Goal: Transaction & Acquisition: Purchase product/service

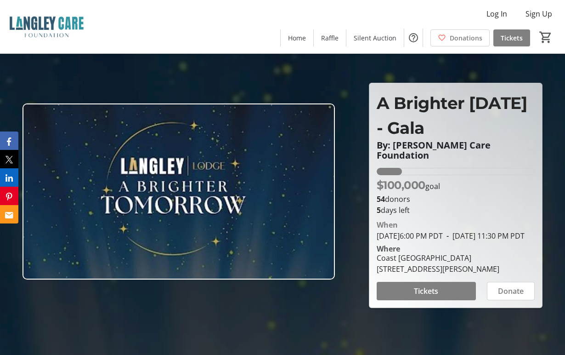
click at [418, 294] on span "Tickets" at bounding box center [426, 290] width 24 height 11
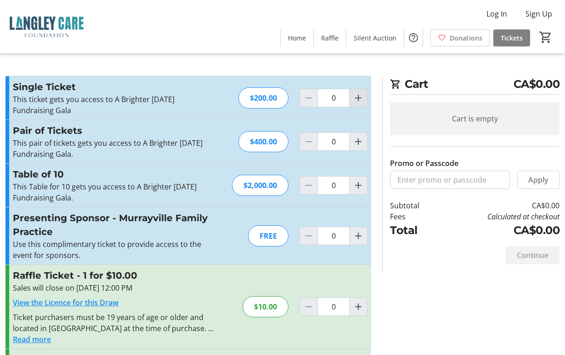
click at [362, 99] on mat-icon "Increment by one" at bounding box center [358, 97] width 11 height 11
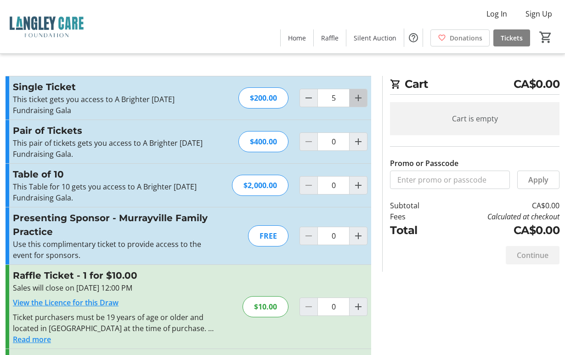
click at [362, 99] on mat-icon "Increment by one" at bounding box center [358, 97] width 11 height 11
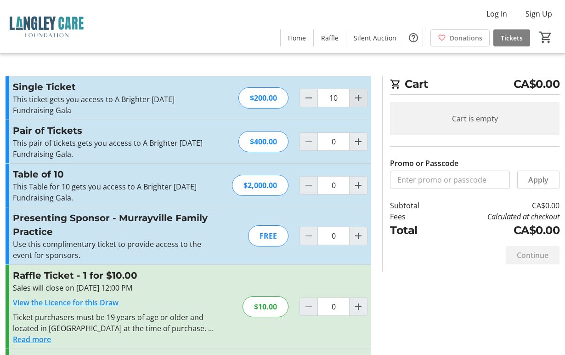
click at [362, 99] on mat-icon "Increment by one" at bounding box center [358, 97] width 11 height 11
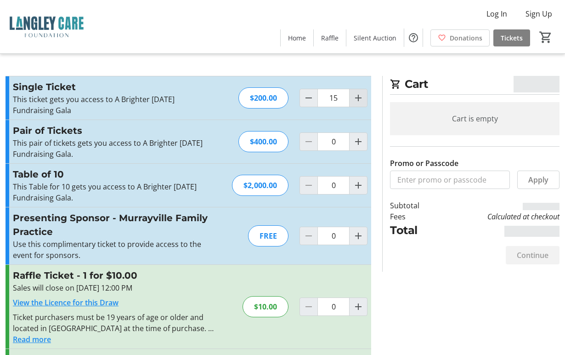
click at [362, 99] on mat-icon "Increment by one" at bounding box center [358, 97] width 11 height 11
type input "16"
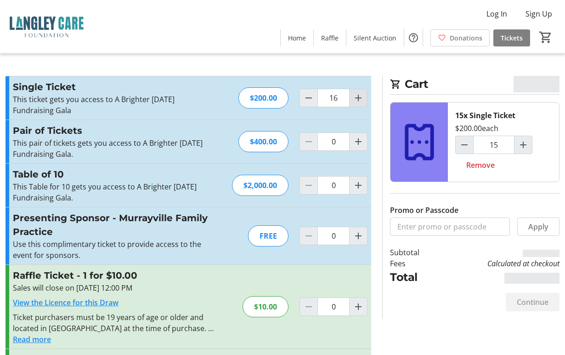
type input "16"
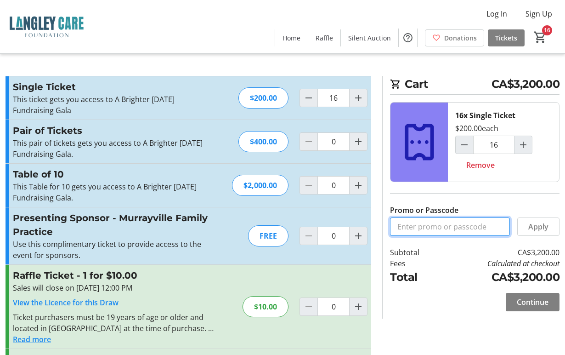
click at [466, 226] on input "Promo or Passcode" at bounding box center [450, 226] width 120 height 18
click at [437, 225] on input "MurrayvilleFPG" at bounding box center [450, 226] width 120 height 18
click at [483, 229] on input "Murrayville FPG" at bounding box center [450, 226] width 120 height 18
type input "Murrayville FPG"
click at [538, 225] on span "Apply" at bounding box center [539, 226] width 20 height 11
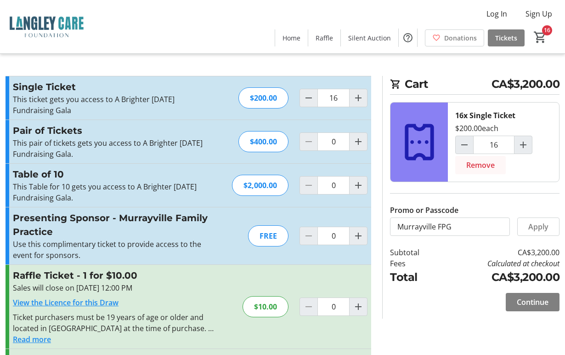
click at [483, 165] on span "Remove" at bounding box center [481, 164] width 28 height 11
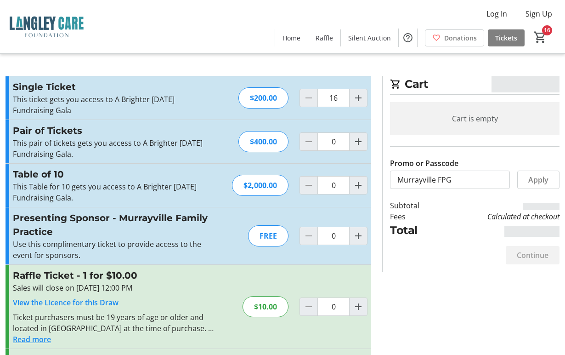
type input "0"
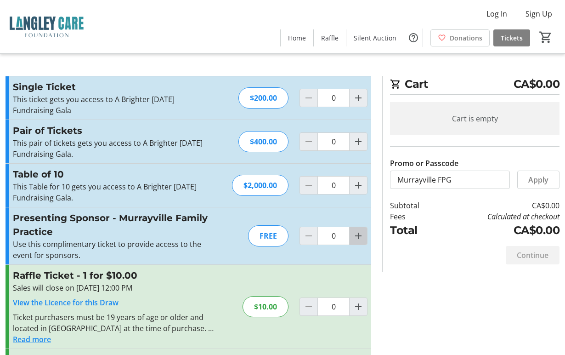
click at [353, 235] on mat-icon "Increment by one" at bounding box center [358, 235] width 11 height 11
type input "1"
click at [353, 235] on div at bounding box center [358, 236] width 18 height 18
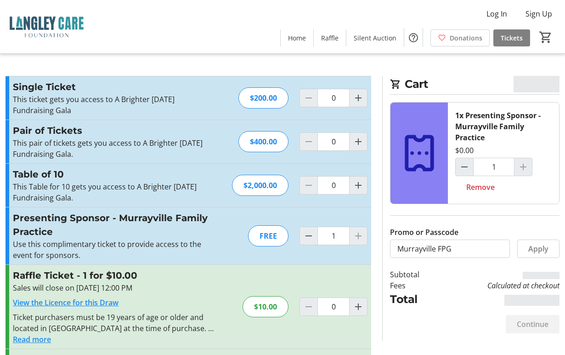
click at [356, 235] on div at bounding box center [358, 236] width 18 height 18
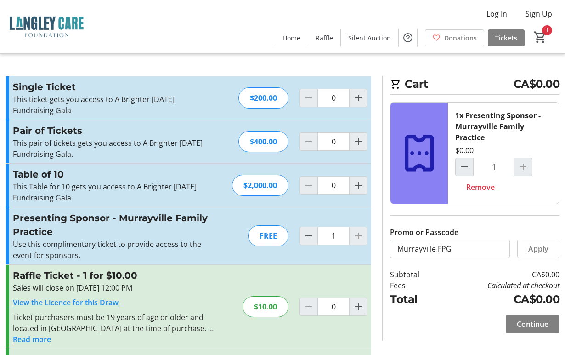
click at [357, 235] on div at bounding box center [358, 236] width 18 height 18
click at [525, 171] on div at bounding box center [523, 167] width 18 height 18
click at [501, 171] on input "1" at bounding box center [493, 167] width 41 height 18
click at [533, 167] on div "1x Presenting Sponsor - Murrayville Family Practice $0.00 1 Remove" at bounding box center [503, 152] width 111 height 101
click at [541, 248] on span "Apply" at bounding box center [539, 248] width 20 height 11
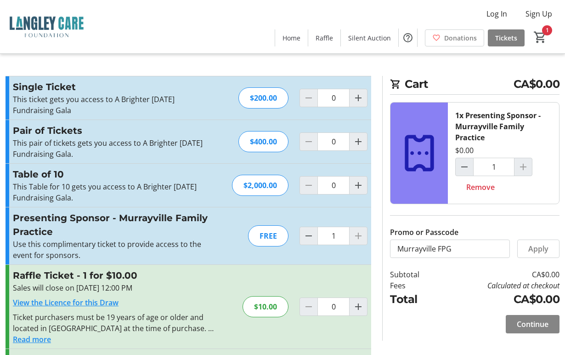
click at [535, 321] on span "Continue" at bounding box center [533, 324] width 32 height 11
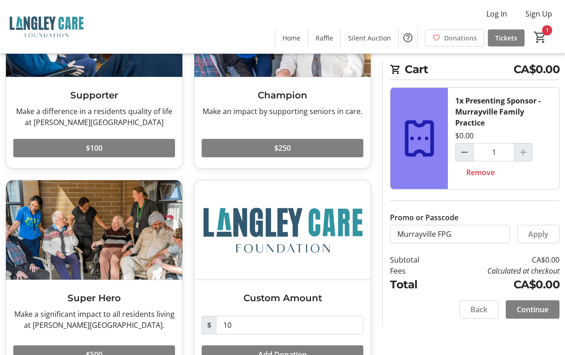
scroll to position [158, 0]
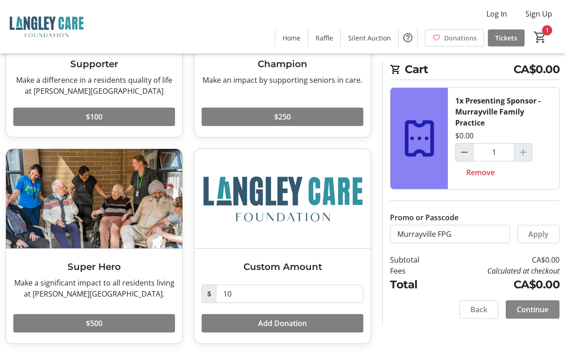
click at [534, 306] on span "Continue" at bounding box center [533, 309] width 32 height 11
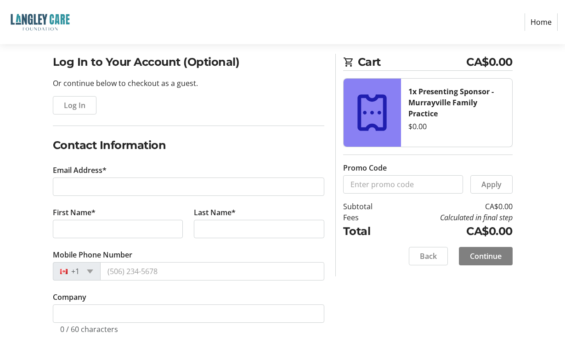
scroll to position [68, 0]
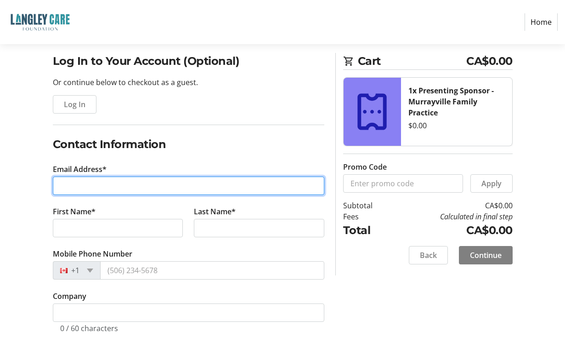
click at [115, 182] on input "Email Address*" at bounding box center [189, 185] width 272 height 18
type input "[EMAIL_ADDRESS][DOMAIN_NAME]"
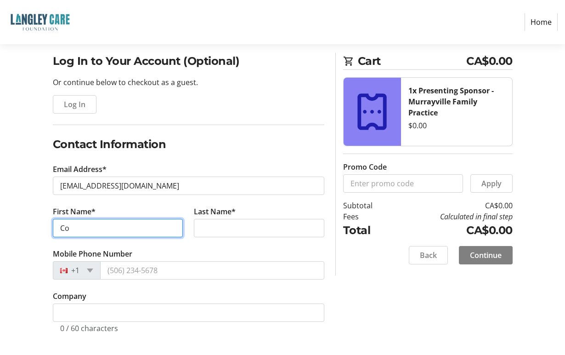
type input "C"
type input "[PERSON_NAME]"
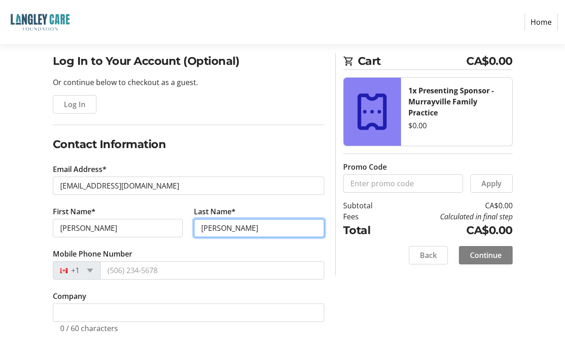
type input "[PERSON_NAME]"
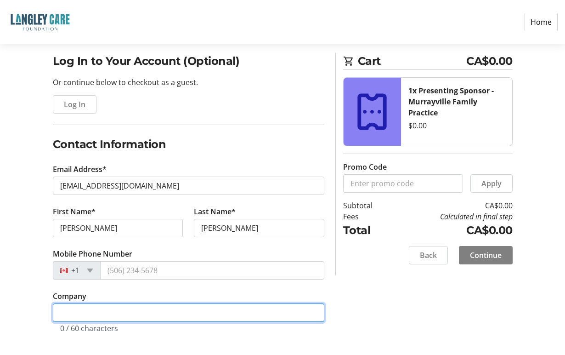
click at [86, 314] on input "Company" at bounding box center [189, 312] width 272 height 18
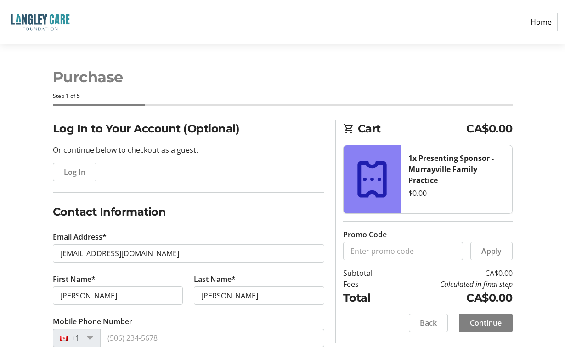
scroll to position [91, 0]
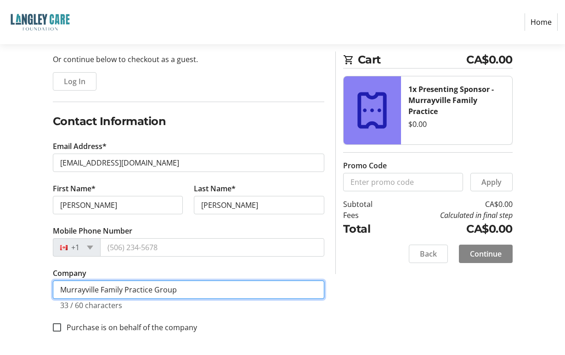
type input "Murrayville Family Practice Group"
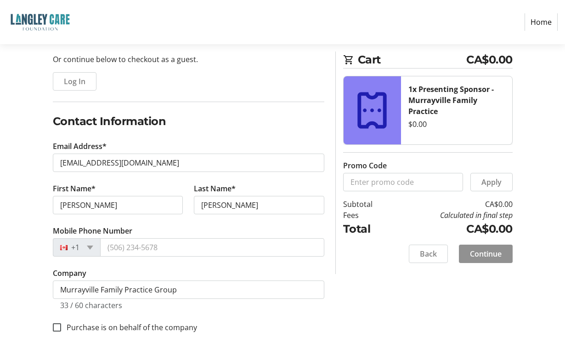
click at [490, 256] on span "Continue" at bounding box center [486, 253] width 32 height 11
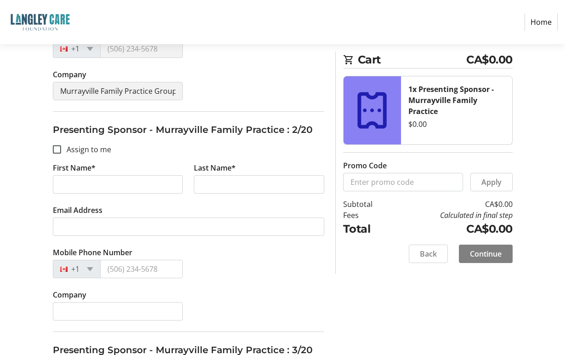
scroll to position [276, 0]
click at [57, 148] on input "Assign to me" at bounding box center [57, 149] width 8 height 8
checkbox input "true"
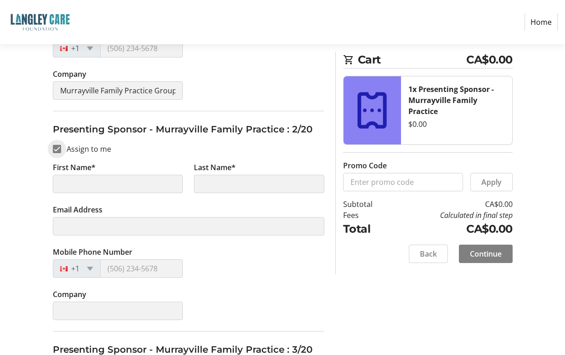
type input "[PERSON_NAME]"
type input "[EMAIL_ADDRESS][DOMAIN_NAME]"
type input "Murrayville Family Practice Group"
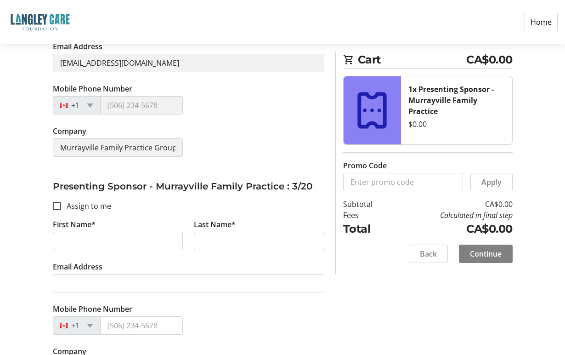
scroll to position [460, 0]
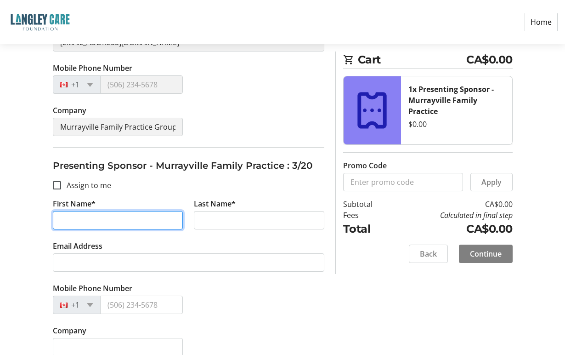
click at [101, 222] on input "First Name*" at bounding box center [118, 220] width 131 height 18
type input "Amber"
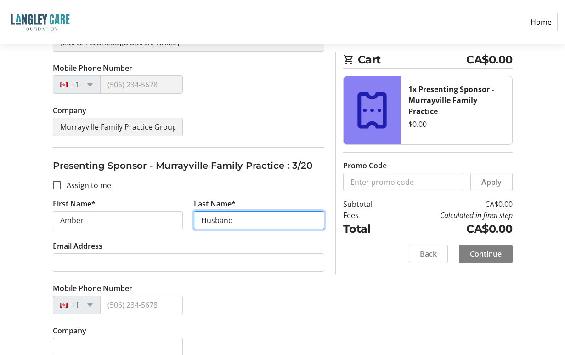
type input "Husband"
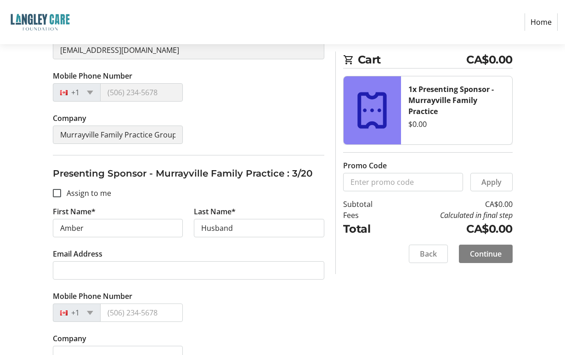
scroll to position [552, 0]
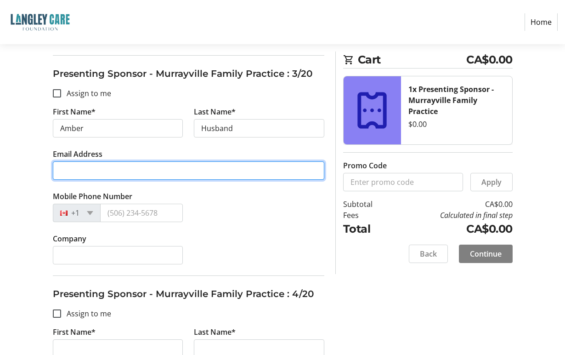
click at [105, 168] on input "Email Address" at bounding box center [189, 170] width 272 height 18
click at [80, 170] on input "Email Address" at bounding box center [189, 170] width 272 height 18
paste input "[EMAIL_ADDRESS][DOMAIN_NAME]"
type input "[EMAIL_ADDRESS][DOMAIN_NAME]"
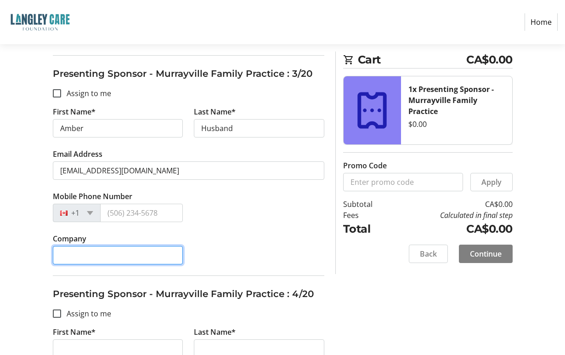
click at [117, 256] on input "Company" at bounding box center [118, 255] width 131 height 18
drag, startPoint x: 141, startPoint y: 254, endPoint x: 54, endPoint y: 259, distance: 87.5
click at [54, 259] on input "Murrayville Family Practice Group" at bounding box center [118, 255] width 131 height 18
type input "Murrayville Family Practice Group"
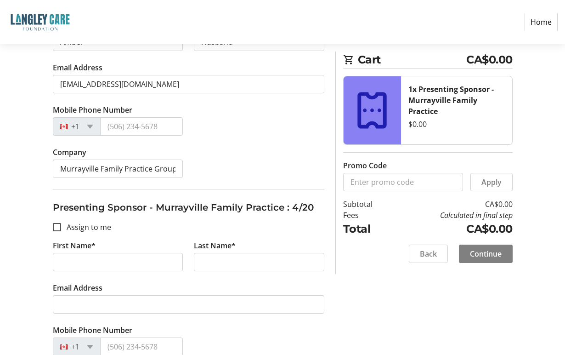
scroll to position [643, 0]
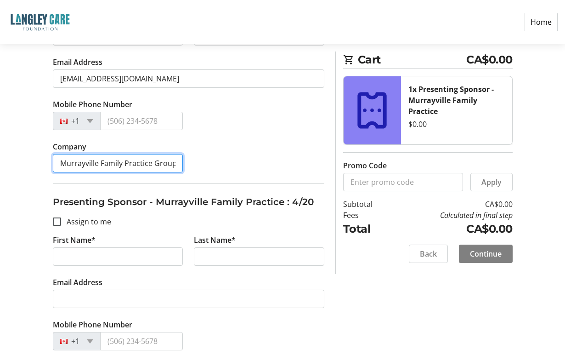
click at [169, 164] on input "Murrayville Family Practice Group" at bounding box center [118, 163] width 131 height 18
drag, startPoint x: 176, startPoint y: 163, endPoint x: 20, endPoint y: 163, distance: 156.3
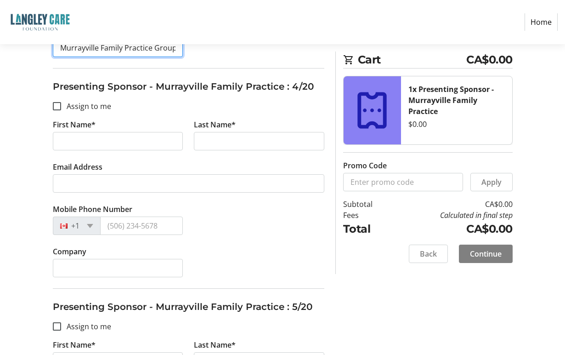
scroll to position [827, 0]
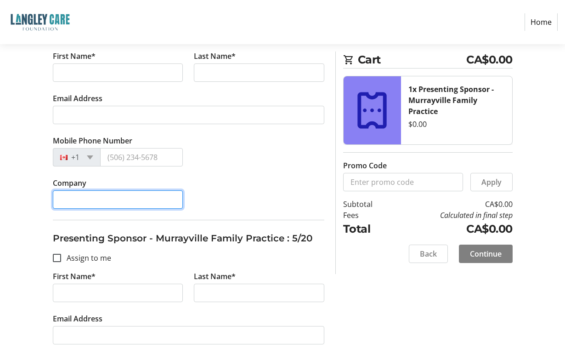
click at [101, 201] on input "Company" at bounding box center [118, 199] width 131 height 18
paste input "Murrayville Family Practice Group"
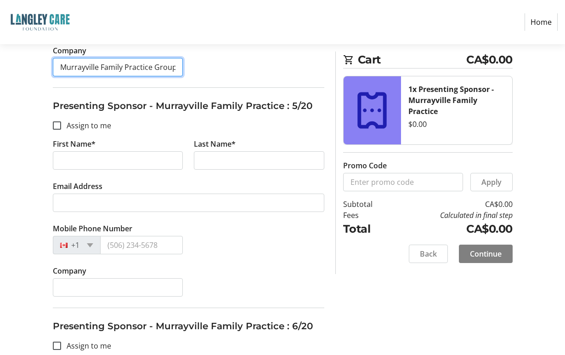
scroll to position [1011, 0]
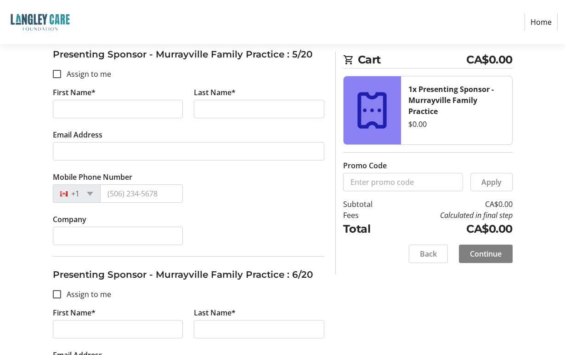
type input "Murrayville Family Practice Group"
click at [91, 241] on input "Company" at bounding box center [118, 236] width 131 height 18
paste input "Murrayville Family Practice Group"
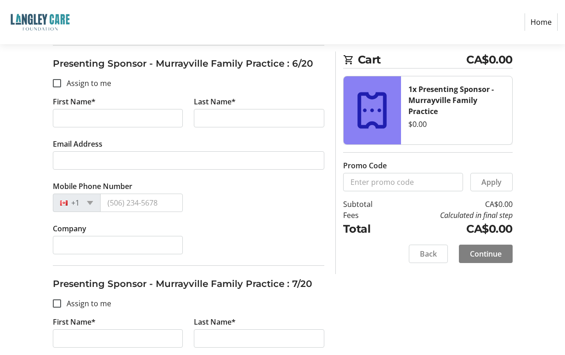
scroll to position [1241, 0]
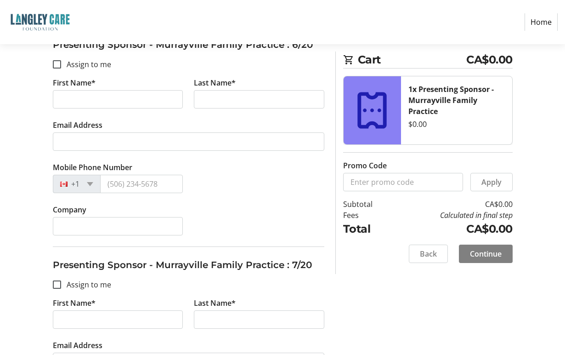
type input "Murrayville Family Practice Group"
click at [77, 229] on input "Company" at bounding box center [118, 226] width 131 height 18
paste input "Murrayville Family Practice Group"
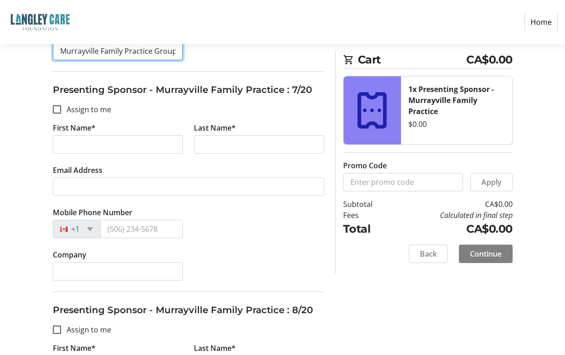
scroll to position [1425, 0]
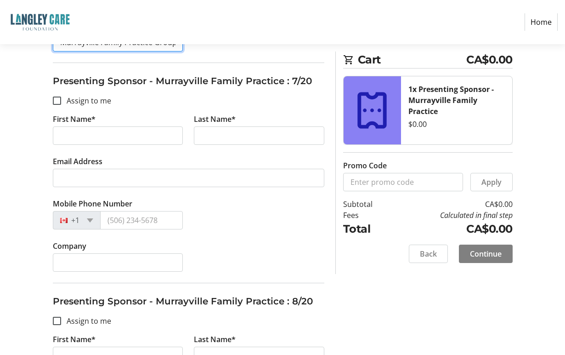
type input "Murrayville Family Practice Group"
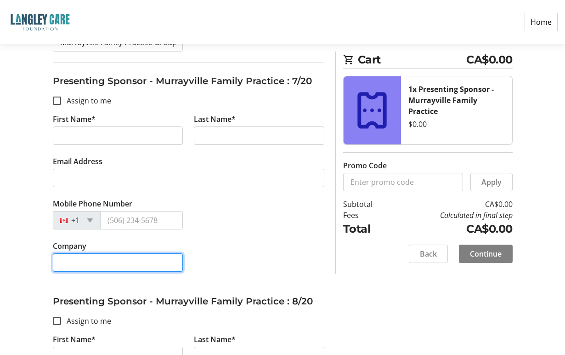
click at [79, 260] on input "Company" at bounding box center [118, 262] width 131 height 18
paste input "Murrayville Family Practice Group"
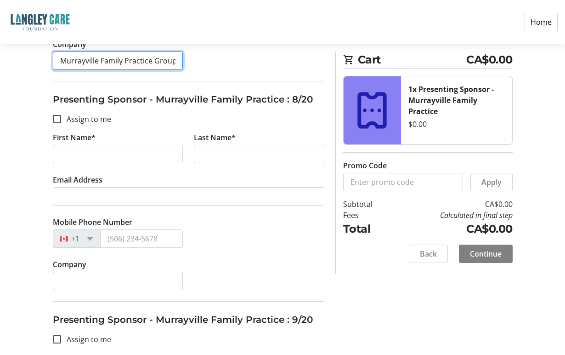
scroll to position [1655, 0]
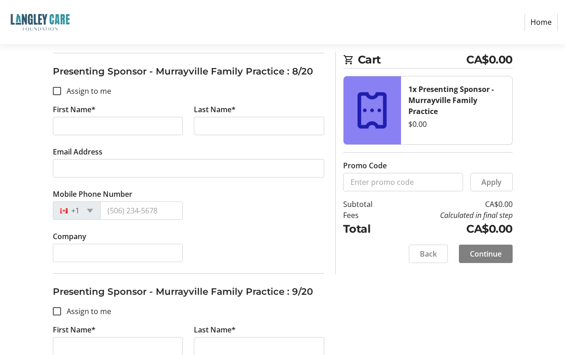
type input "Murrayville Family Practice Group"
click at [68, 251] on input "Company" at bounding box center [118, 253] width 131 height 18
paste input "Murrayville Family Practice Group"
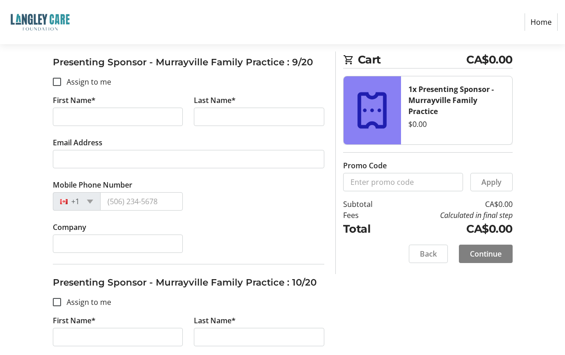
scroll to position [1884, 0]
type input "Murrayville Family Practice Group"
click at [87, 243] on input "Company" at bounding box center [118, 243] width 131 height 18
paste input "Murrayville Family Practice Group"
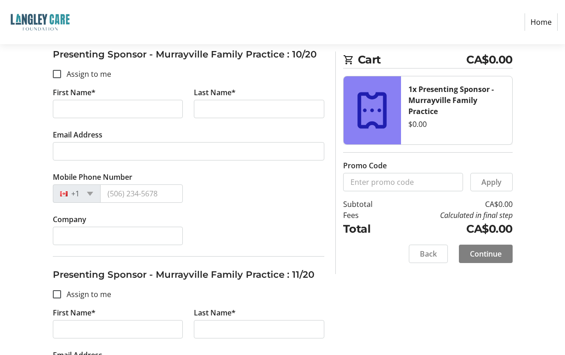
scroll to position [2114, 0]
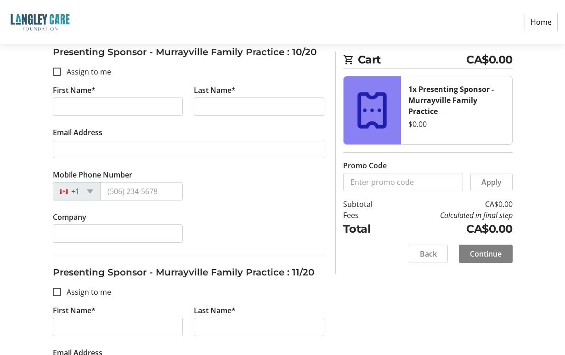
type input "Murrayville Family Practice Group"
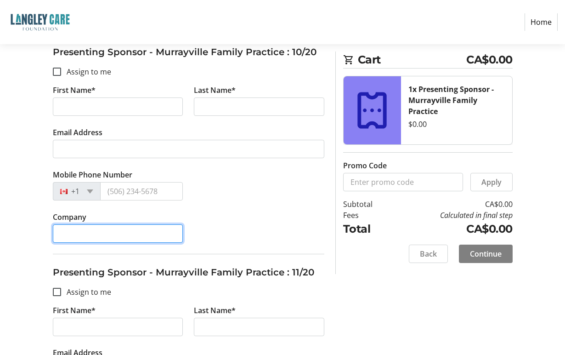
click at [96, 236] on input "Company" at bounding box center [118, 233] width 131 height 18
paste input "Murrayville Family Practice Group"
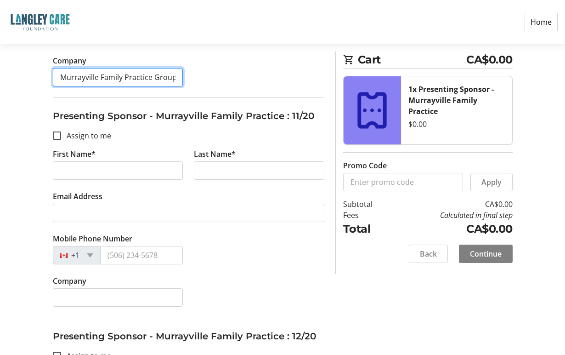
scroll to position [2344, 0]
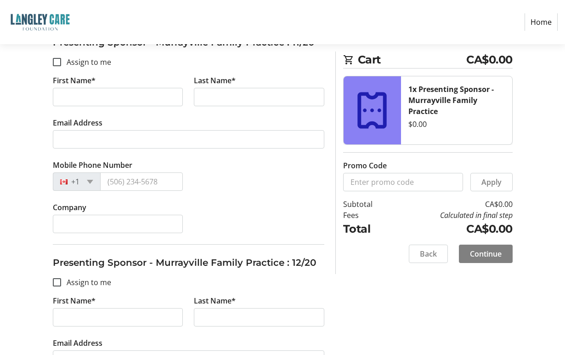
type input "Murrayville Family Practice Group"
click at [106, 225] on input "Company" at bounding box center [118, 224] width 131 height 18
paste input "Murrayville Family Practice Group"
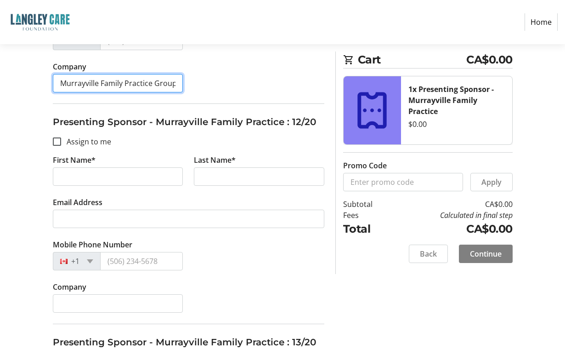
scroll to position [2528, 0]
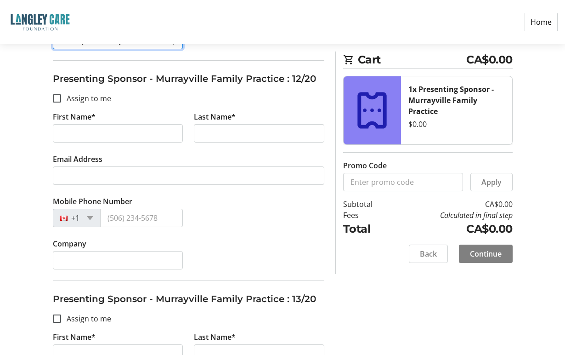
type input "Murrayville Family Practice Group"
click at [95, 261] on input "Company" at bounding box center [118, 260] width 131 height 18
paste input "Murrayville Family Practice Group"
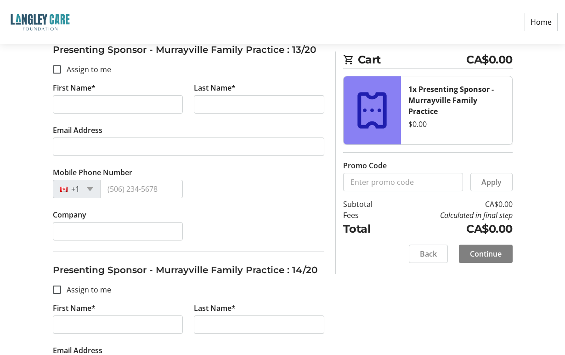
scroll to position [2804, 0]
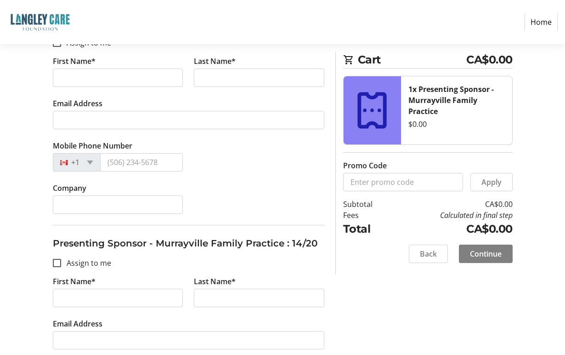
type input "Murrayville Family Practice Group"
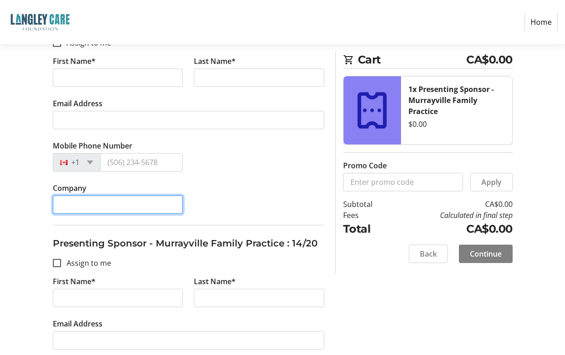
click at [89, 206] on input "Company" at bounding box center [118, 204] width 131 height 18
paste input "Murrayville Family Practice Group"
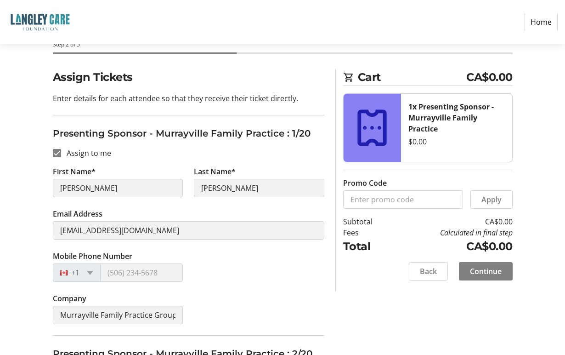
scroll to position [46, 0]
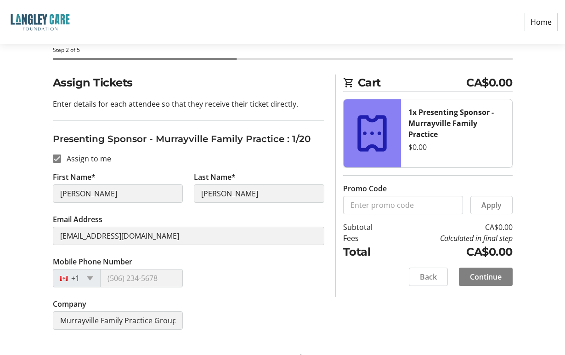
type input "Murrayville Family Practice Group"
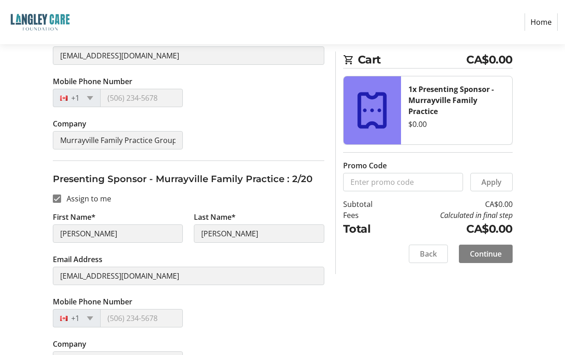
scroll to position [230, 0]
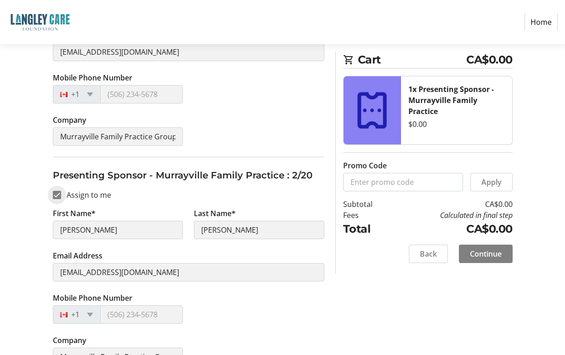
click at [58, 196] on input "Assign to me" at bounding box center [57, 195] width 8 height 8
checkbox input "false"
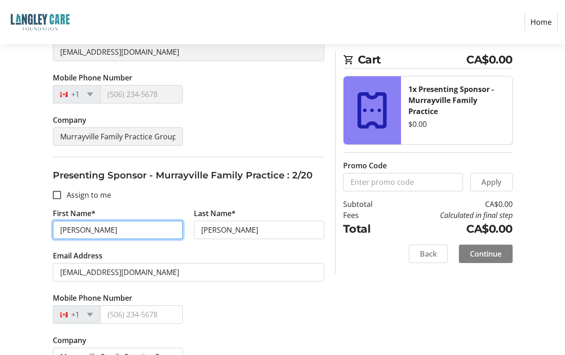
click at [97, 227] on input "[PERSON_NAME]" at bounding box center [118, 230] width 131 height 18
type input "[PERSON_NAME]"
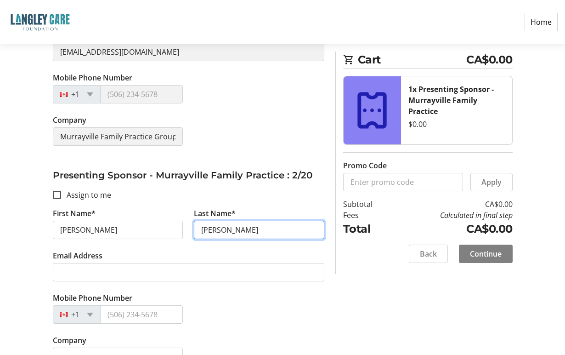
type input "[PERSON_NAME]"
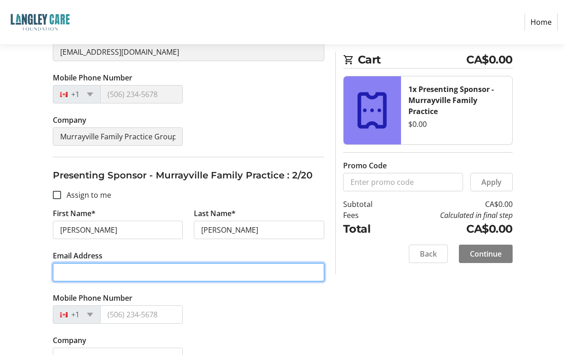
click at [89, 267] on input "Email Address" at bounding box center [189, 272] width 272 height 18
paste input "[EMAIL_ADDRESS][DOMAIN_NAME]"
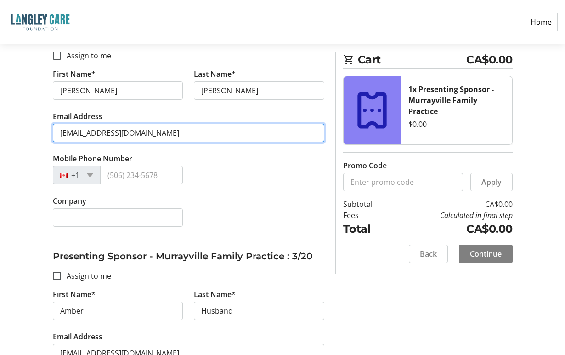
scroll to position [414, 0]
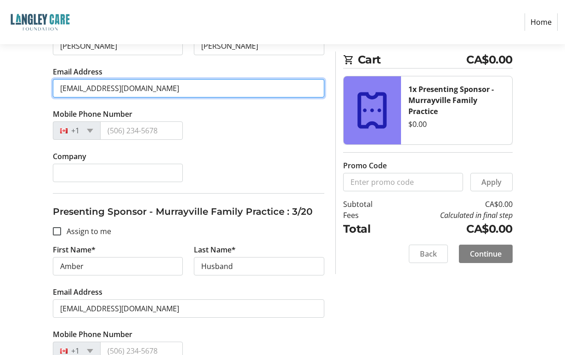
type input "[EMAIL_ADDRESS][DOMAIN_NAME]"
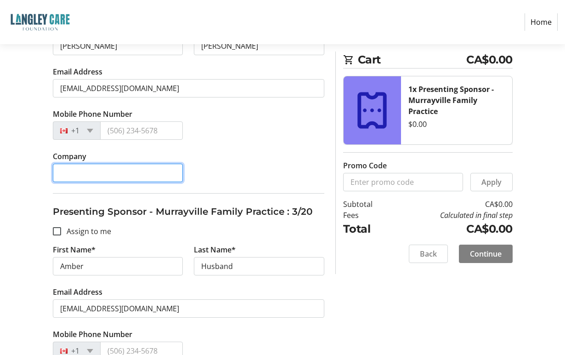
click at [110, 170] on input "Company" at bounding box center [118, 173] width 131 height 18
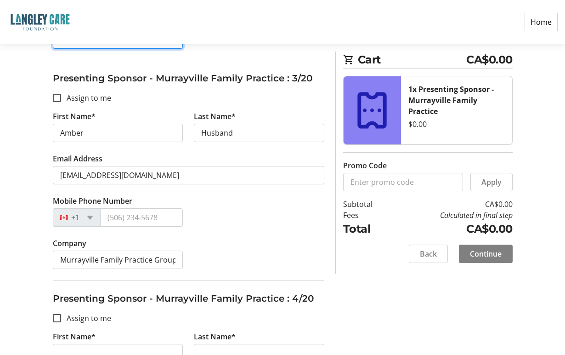
scroll to position [552, 0]
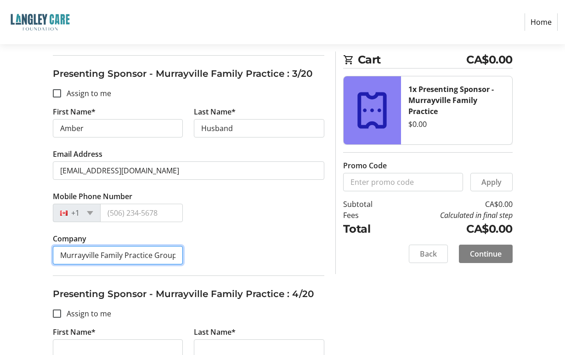
drag, startPoint x: 178, startPoint y: 257, endPoint x: -1, endPoint y: 256, distance: 178.8
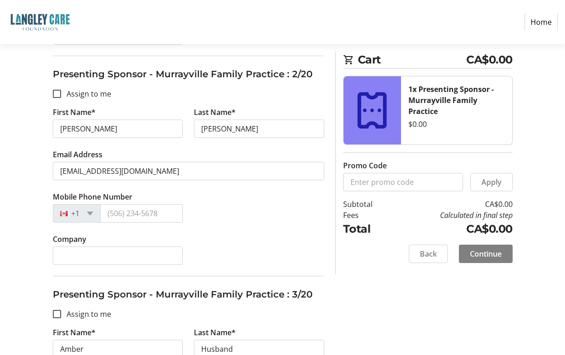
scroll to position [322, 0]
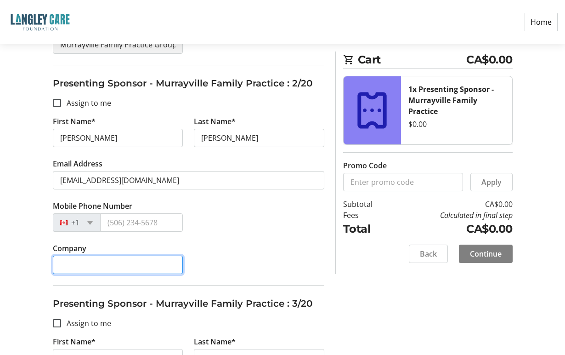
click at [97, 266] on input "Company" at bounding box center [118, 265] width 131 height 18
paste input "Murrayville Family Practice Group"
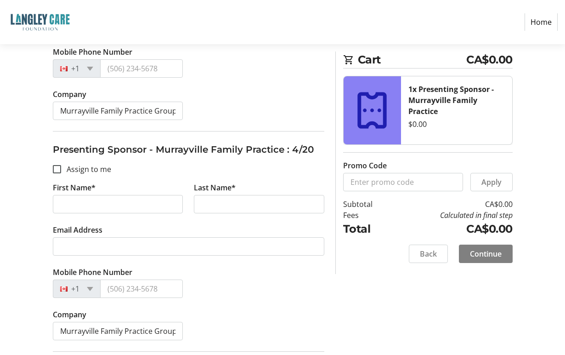
scroll to position [735, 0]
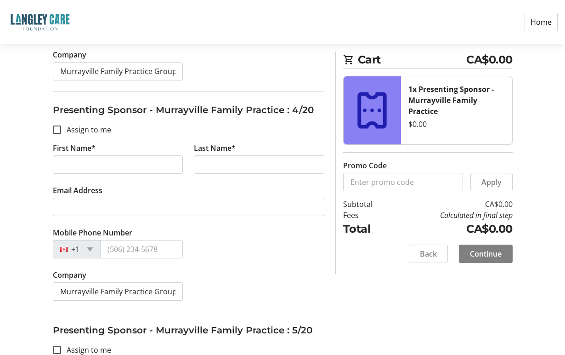
type input "Murrayville Family Practice Group"
click at [81, 163] on input "First Name*" at bounding box center [118, 164] width 131 height 18
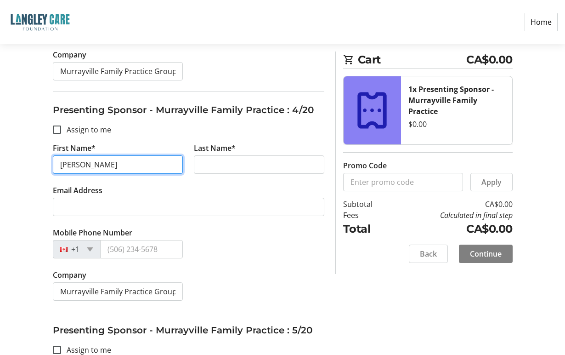
type input "[PERSON_NAME]"
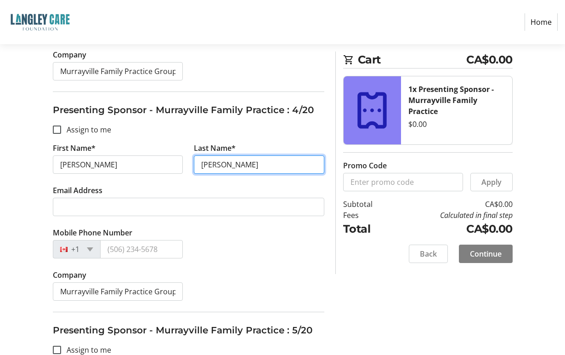
type input "[PERSON_NAME]"
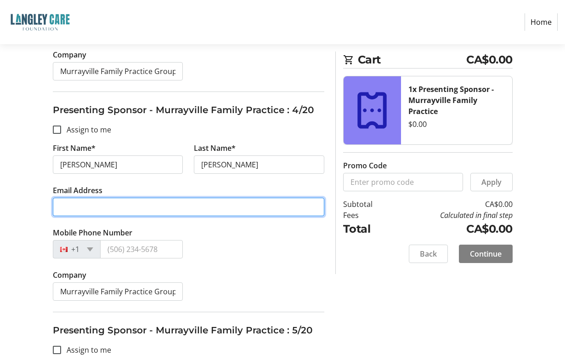
click at [137, 209] on input "Email Address" at bounding box center [189, 207] width 272 height 18
paste input "[EMAIL_ADDRESS][DOMAIN_NAME]"
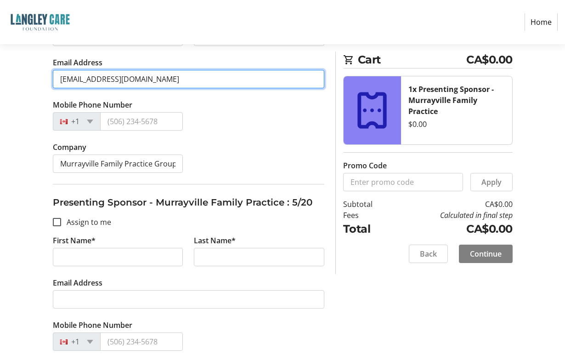
scroll to position [873, 0]
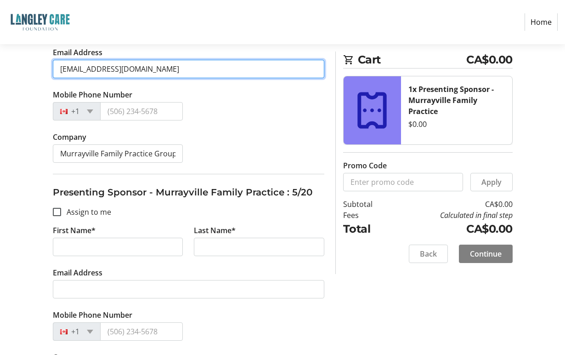
type input "[EMAIL_ADDRESS][DOMAIN_NAME]"
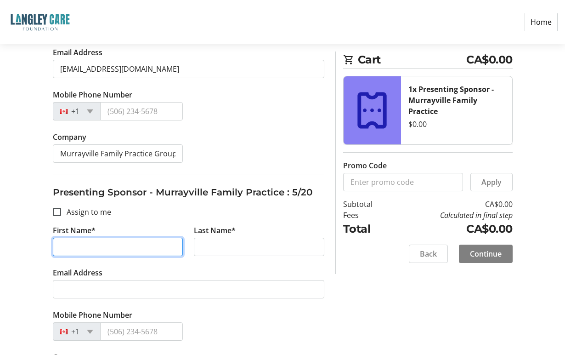
click at [119, 243] on input "First Name*" at bounding box center [118, 247] width 131 height 18
type input "[PERSON_NAME]"
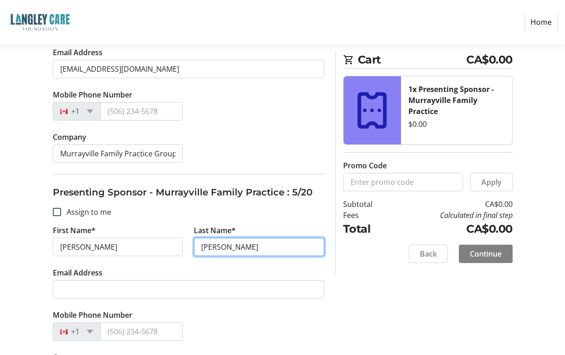
type input "[PERSON_NAME]"
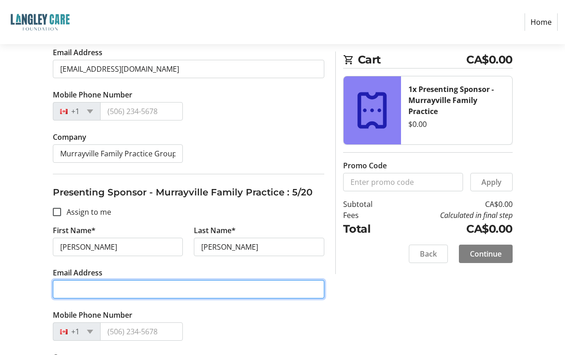
click at [99, 290] on input "Email Address" at bounding box center [189, 289] width 272 height 18
paste input "[EMAIL_ADDRESS][DOMAIN_NAME]"
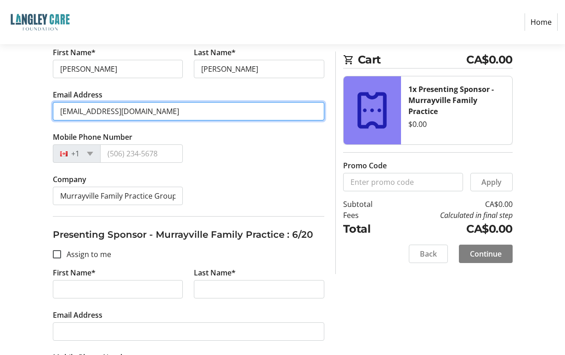
scroll to position [1103, 0]
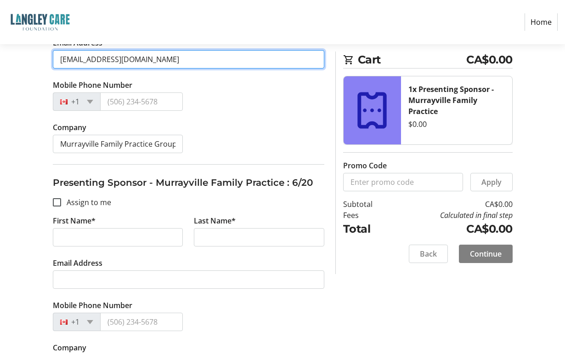
type input "[EMAIL_ADDRESS][DOMAIN_NAME]"
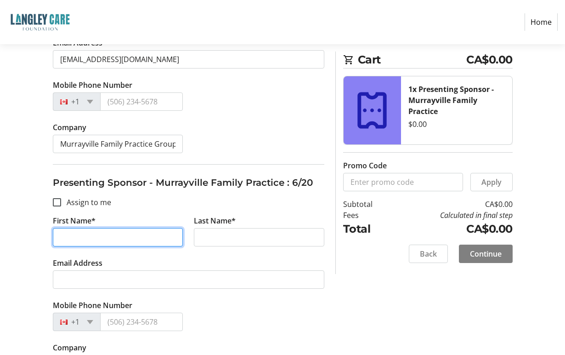
click at [97, 238] on input "First Name*" at bounding box center [118, 237] width 131 height 18
type input "Julienne"
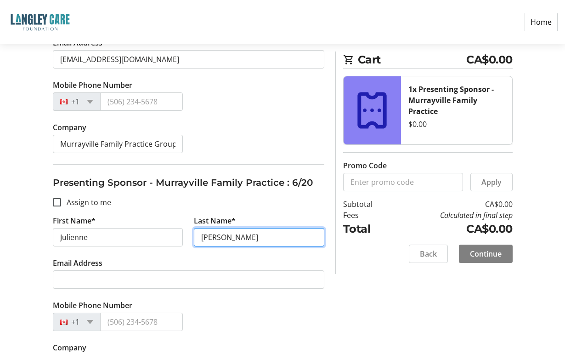
type input "[PERSON_NAME]"
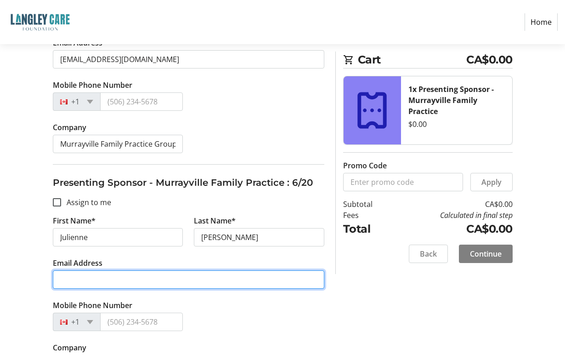
click at [138, 282] on input "Email Address" at bounding box center [189, 279] width 272 height 18
paste input "[EMAIL_ADDRESS][DOMAIN_NAME]"
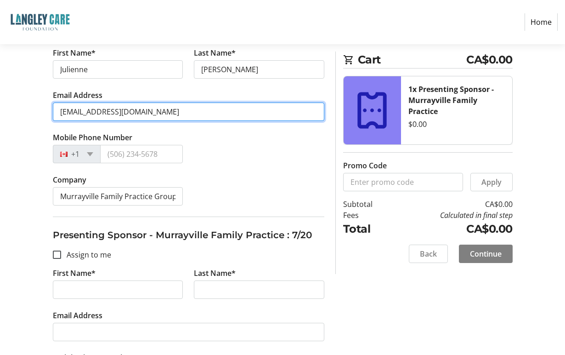
scroll to position [1287, 0]
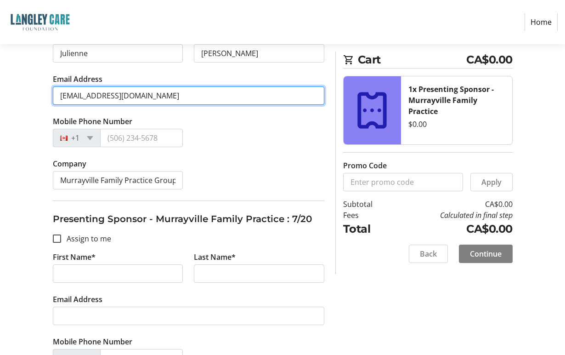
type input "[EMAIL_ADDRESS][DOMAIN_NAME]"
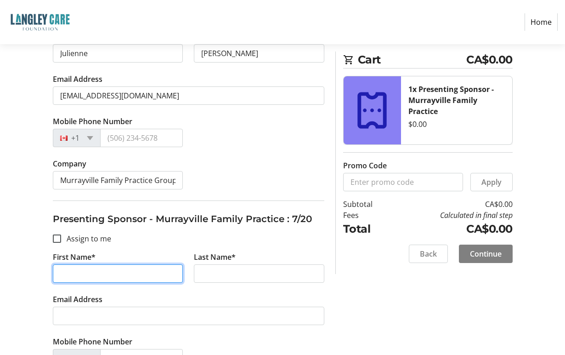
click at [150, 274] on input "First Name*" at bounding box center [118, 273] width 131 height 18
type input "Gliff"
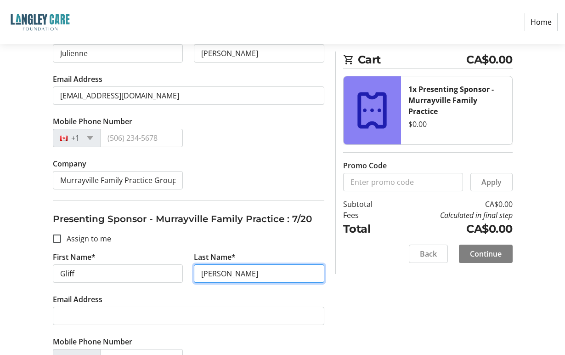
type input "[PERSON_NAME]"
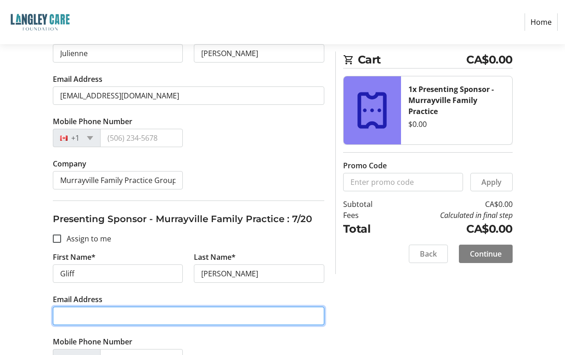
paste input "[EMAIL_ADDRESS][DOMAIN_NAME]"
type input "[EMAIL_ADDRESS][DOMAIN_NAME]"
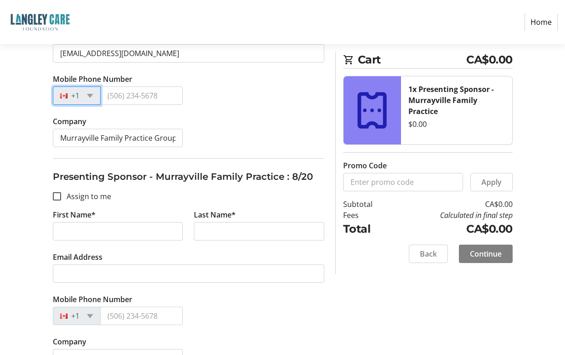
scroll to position [1571, 0]
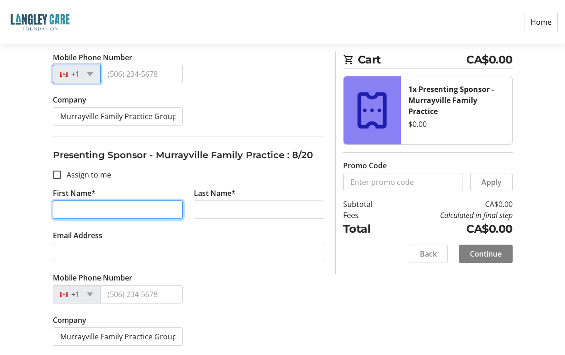
click at [115, 212] on input "First Name*" at bounding box center [118, 209] width 131 height 18
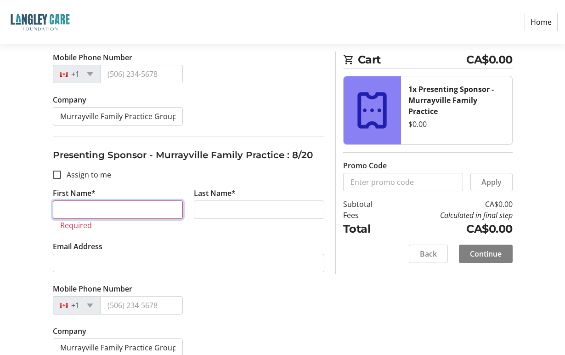
click at [86, 209] on input "First Name*" at bounding box center [118, 209] width 131 height 18
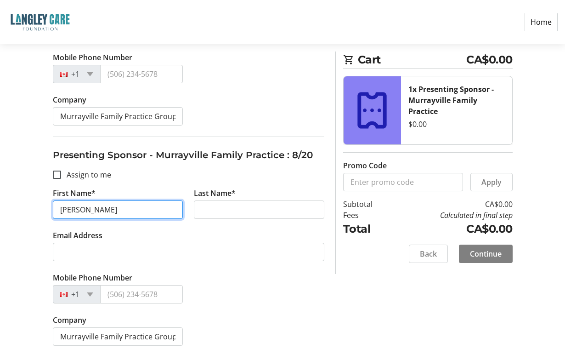
type input "[PERSON_NAME]"
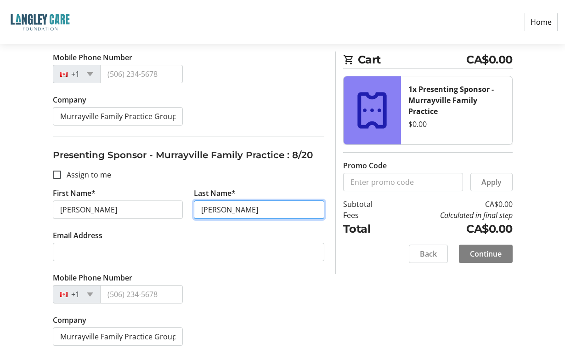
type input "[PERSON_NAME]"
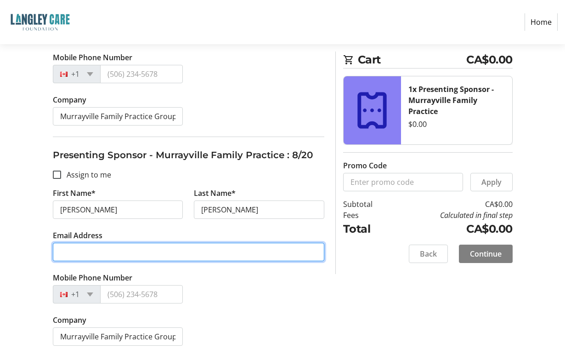
paste input "[EMAIL_ADDRESS][DOMAIN_NAME]"
type input "[EMAIL_ADDRESS][DOMAIN_NAME]"
drag, startPoint x: 151, startPoint y: 251, endPoint x: 167, endPoint y: 245, distance: 17.0
click at [152, 250] on input "Email Address" at bounding box center [189, 252] width 272 height 18
paste input "[EMAIL_ADDRESS][DOMAIN_NAME]"
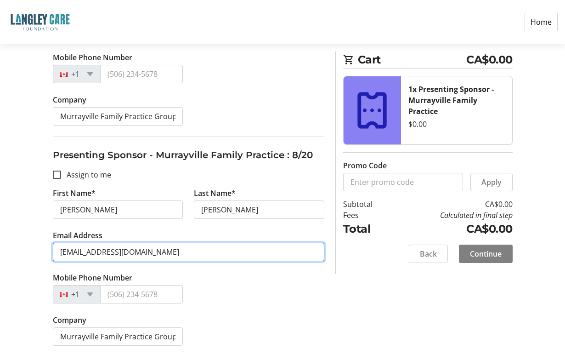
type input "[EMAIL_ADDRESS][DOMAIN_NAME]"
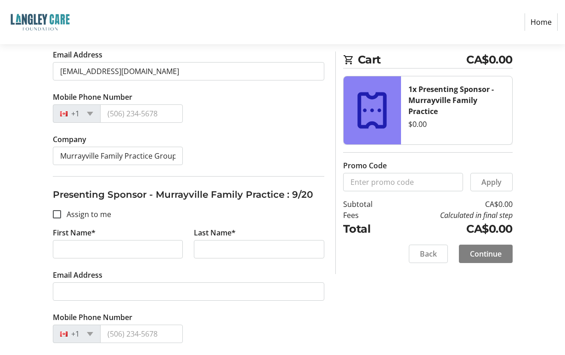
scroll to position [1801, 0]
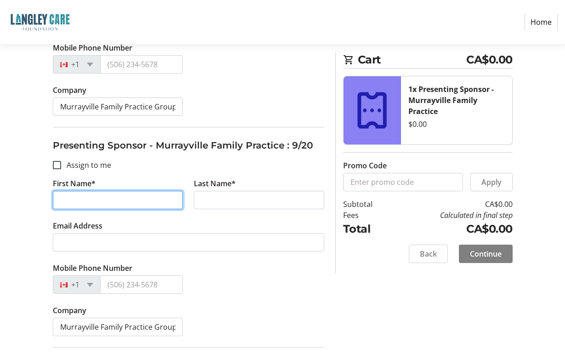
drag, startPoint x: 108, startPoint y: 197, endPoint x: 112, endPoint y: 194, distance: 5.9
click at [108, 197] on input "First Name*" at bounding box center [118, 200] width 131 height 18
type input "[PERSON_NAME]"
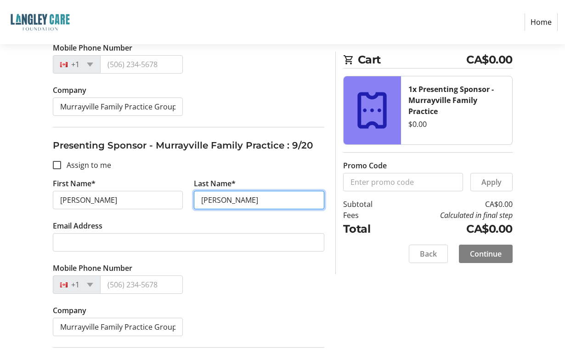
type input "[PERSON_NAME]"
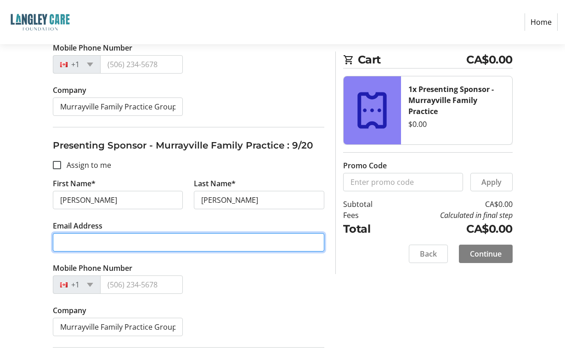
click at [135, 245] on input "Email Address" at bounding box center [189, 242] width 272 height 18
paste input "[EMAIL_ADDRESS][DOMAIN_NAME]"
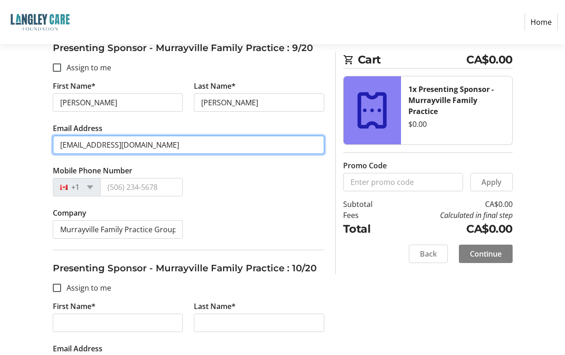
scroll to position [1939, 0]
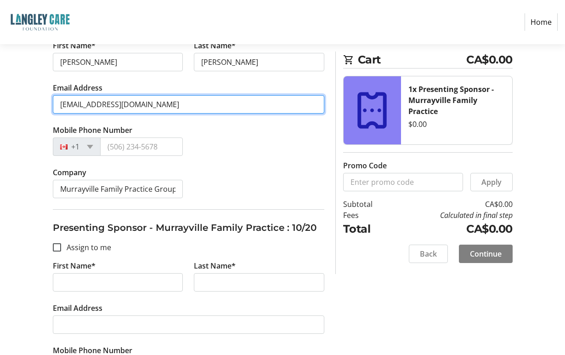
type input "[EMAIL_ADDRESS][DOMAIN_NAME]"
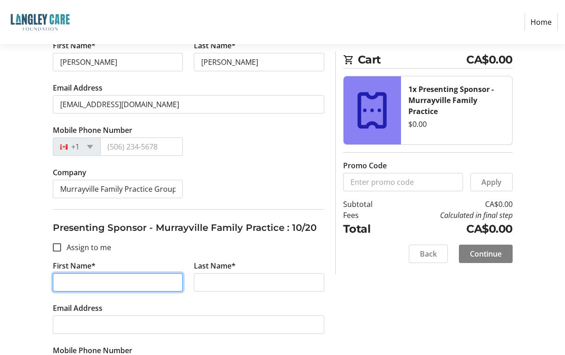
click at [105, 287] on input "First Name*" at bounding box center [118, 282] width 131 height 18
type input "[PERSON_NAME]"
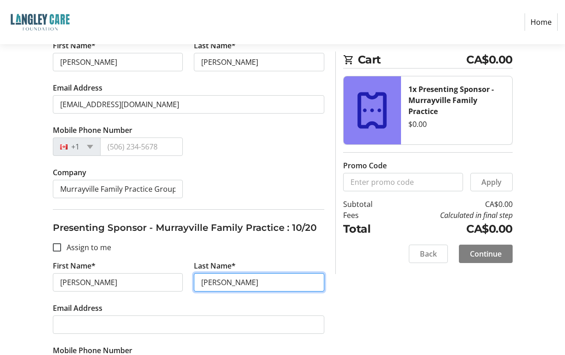
type input "[PERSON_NAME]"
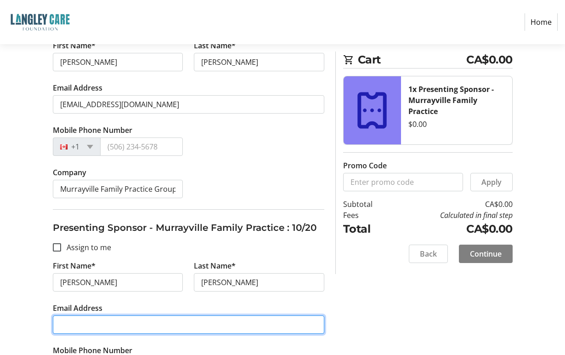
paste input "[EMAIL_ADDRESS][DOMAIN_NAME]"
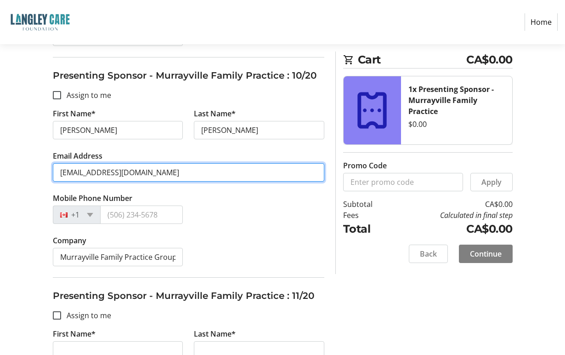
scroll to position [2123, 0]
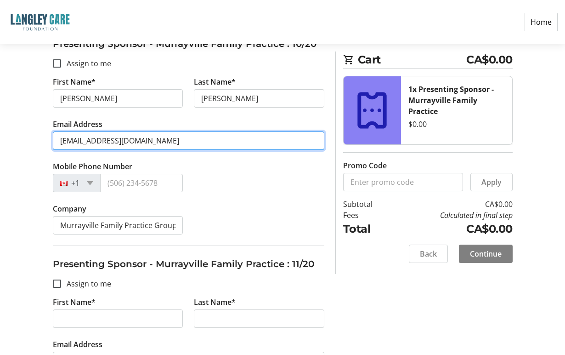
type input "[EMAIL_ADDRESS][DOMAIN_NAME]"
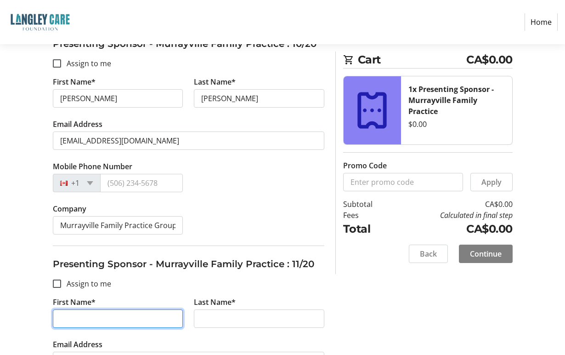
click at [100, 316] on input "First Name*" at bounding box center [118, 318] width 131 height 18
type input "[PERSON_NAME]"
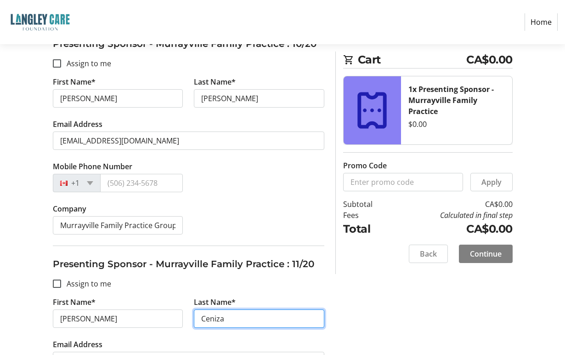
type input "Ceniza"
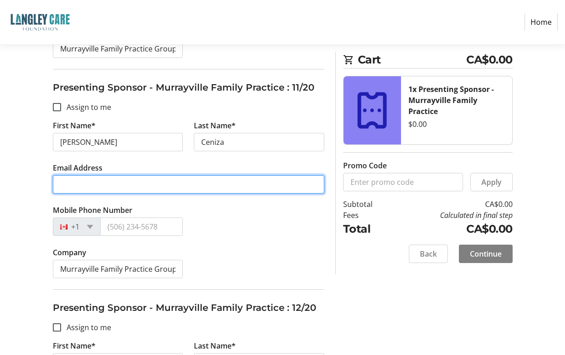
scroll to position [2306, 0]
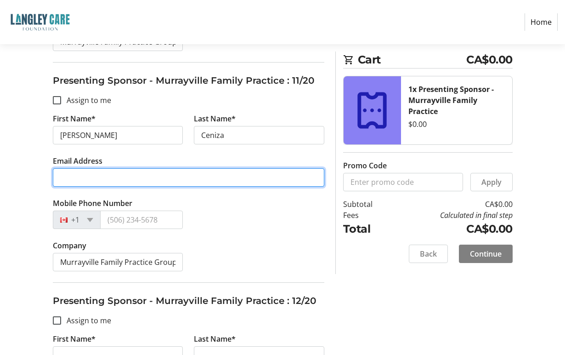
click at [112, 178] on input "Email Address" at bounding box center [189, 177] width 272 height 18
paste input "[EMAIL_ADDRESS][DOMAIN_NAME]"
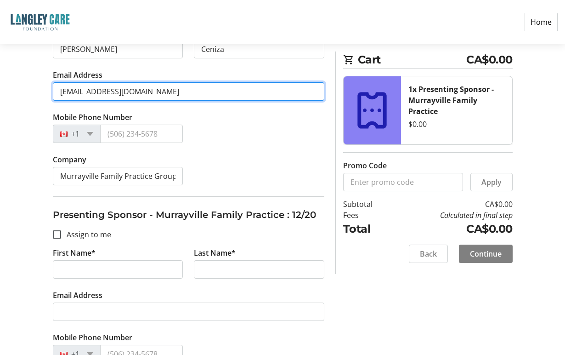
scroll to position [2398, 0]
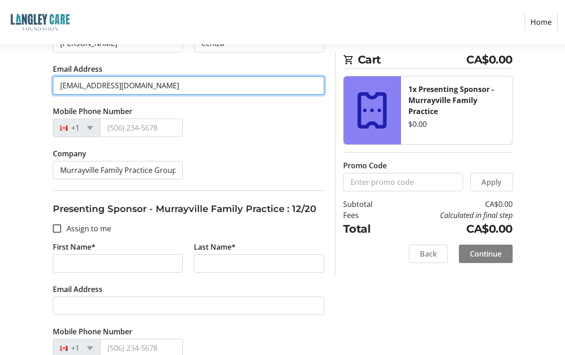
type input "[EMAIL_ADDRESS][DOMAIN_NAME]"
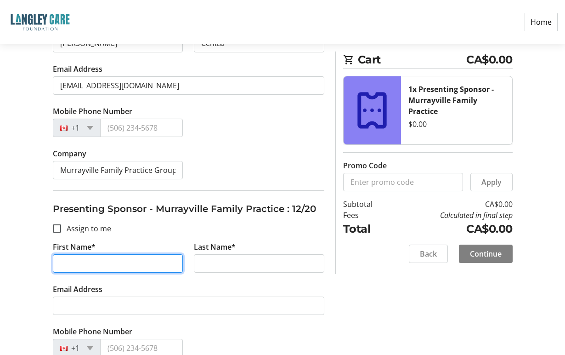
click at [135, 261] on input "First Name*" at bounding box center [118, 263] width 131 height 18
type input "[PERSON_NAME]"
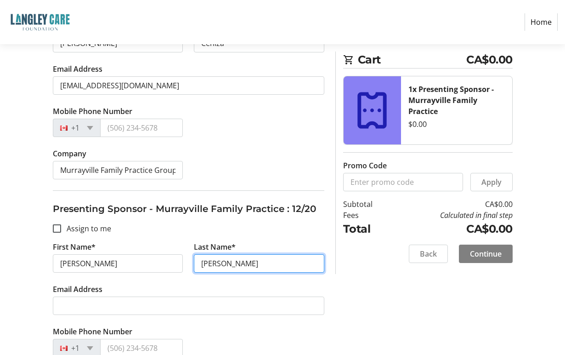
type input "[PERSON_NAME]"
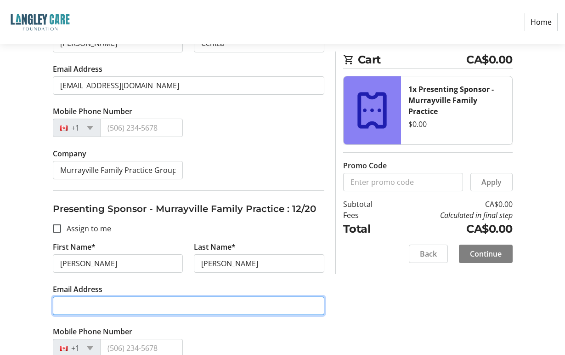
click at [121, 304] on input "Email Address" at bounding box center [189, 305] width 272 height 18
paste input "[EMAIL_ADDRESS][DOMAIN_NAME]"
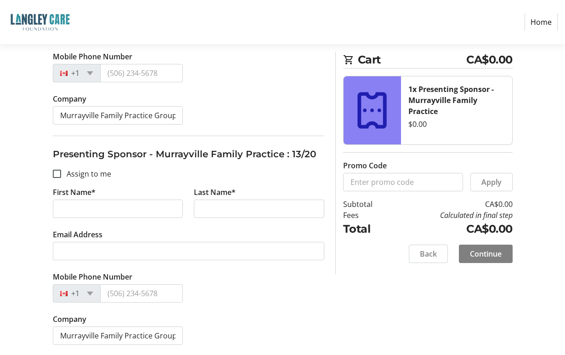
scroll to position [2674, 0]
type input "[EMAIL_ADDRESS][DOMAIN_NAME]"
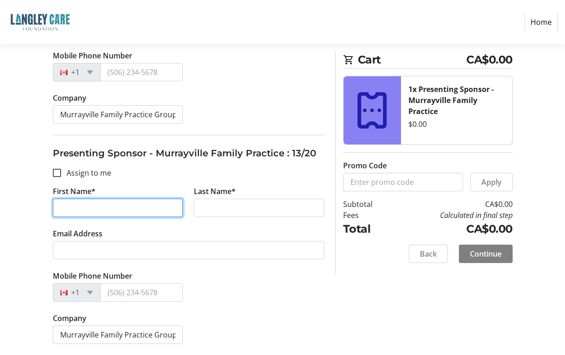
click at [137, 209] on input "First Name*" at bounding box center [118, 208] width 131 height 18
type input "[PERSON_NAME]"
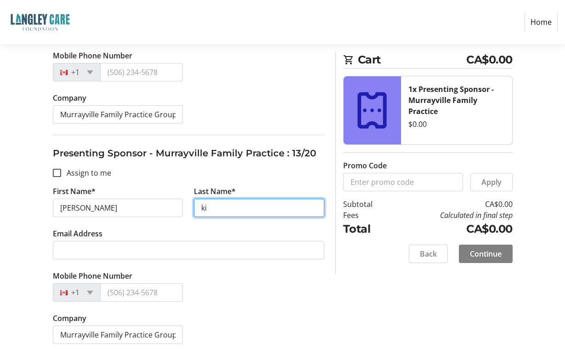
type input "k"
type input "[PERSON_NAME]"
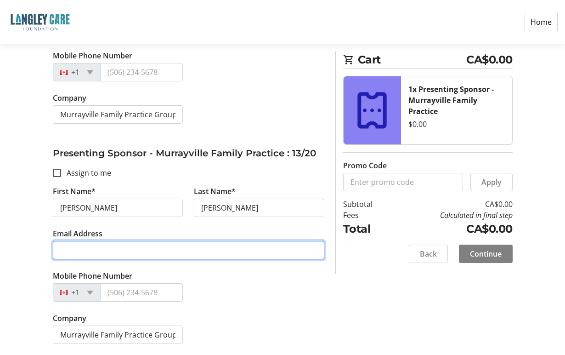
click at [134, 254] on input "Email Address" at bounding box center [189, 250] width 272 height 18
paste input "[EMAIL_ADDRESS][DOMAIN_NAME]"
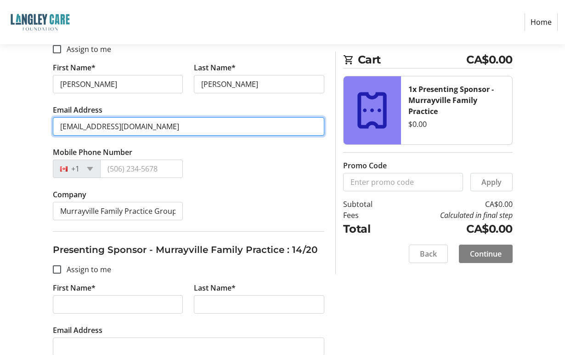
scroll to position [2812, 0]
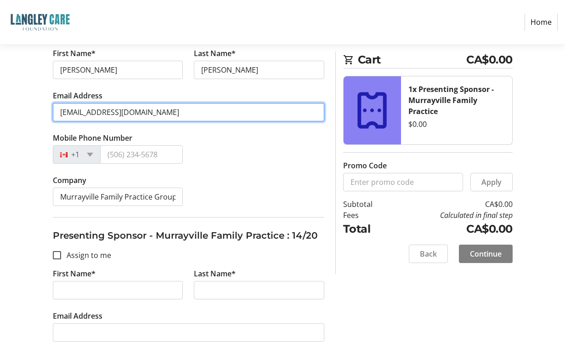
type input "[EMAIL_ADDRESS][DOMAIN_NAME]"
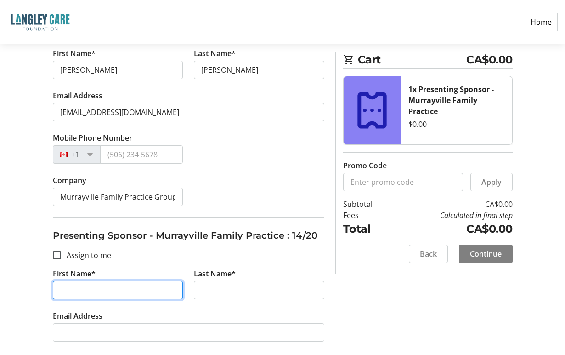
click at [122, 286] on input "First Name*" at bounding box center [118, 290] width 131 height 18
type input "b"
type input "[PERSON_NAME]"
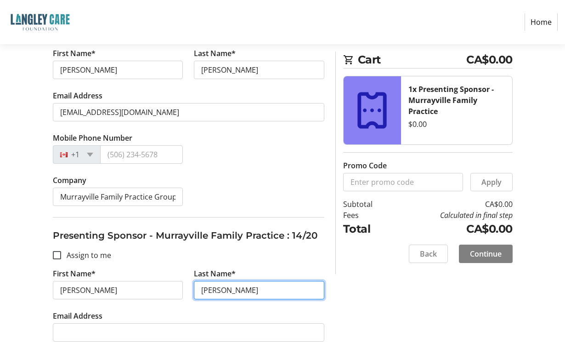
type input "[PERSON_NAME]"
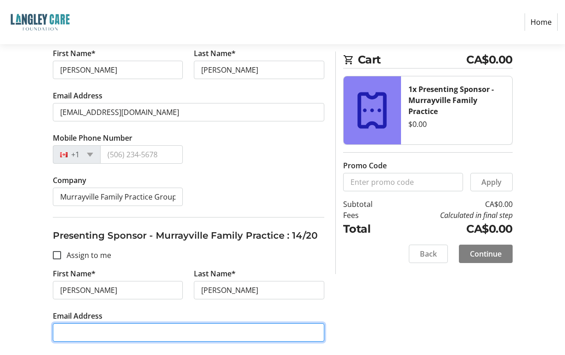
type input "v"
paste input "[EMAIL_ADDRESS][DOMAIN_NAME]"
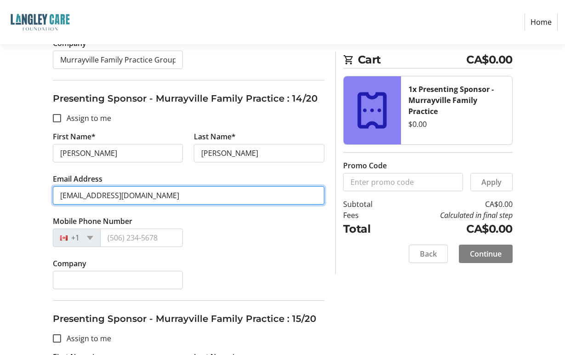
scroll to position [2949, 0]
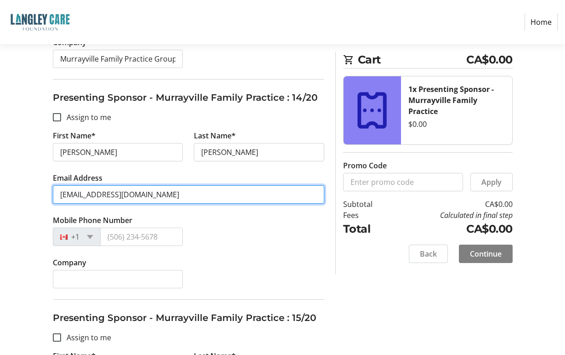
type input "[EMAIL_ADDRESS][DOMAIN_NAME]"
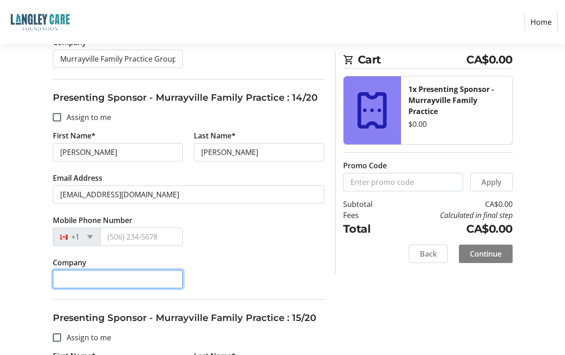
click at [131, 273] on input "Company" at bounding box center [118, 279] width 131 height 18
click at [79, 276] on input "Company" at bounding box center [118, 279] width 131 height 18
paste input "Murrayville Family Practice Group"
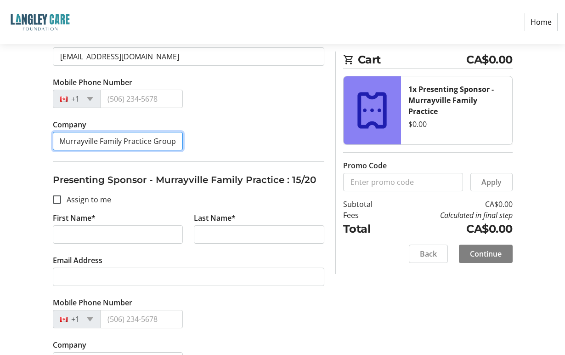
scroll to position [3133, 0]
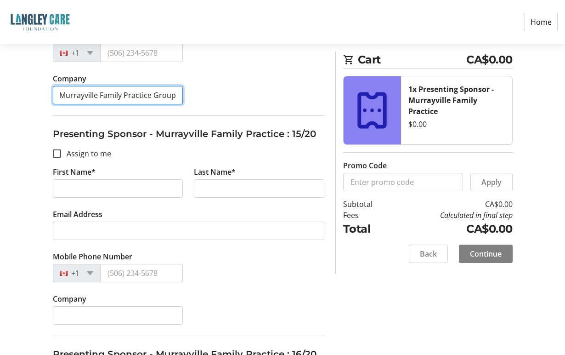
type input "Murrayville Family Practice Group"
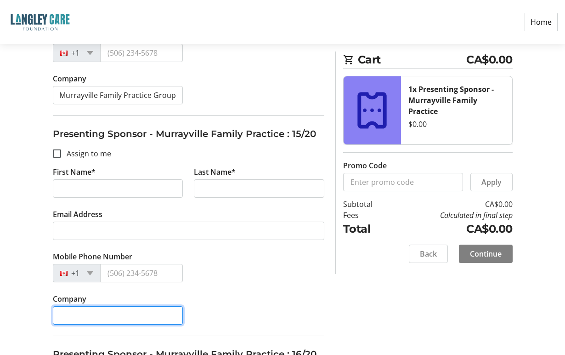
click at [84, 316] on input "Company" at bounding box center [118, 315] width 131 height 18
paste input "Murrayville Family Practice Group"
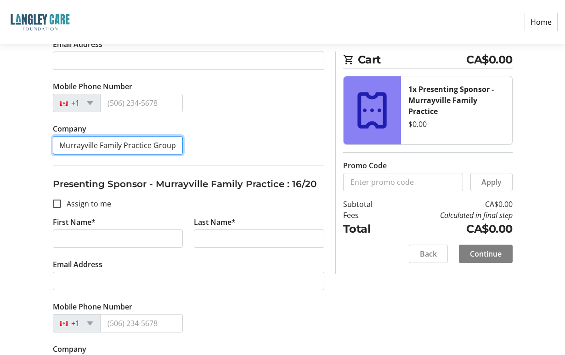
scroll to position [3317, 0]
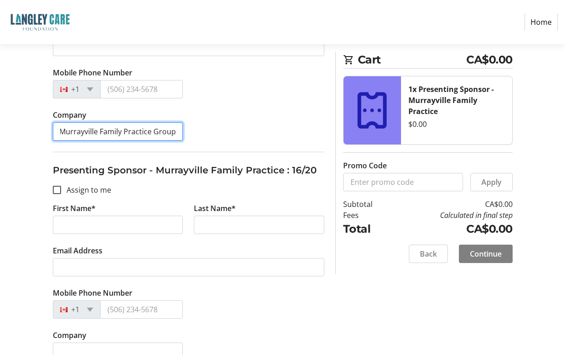
type input "Murrayville Family Practice Group"
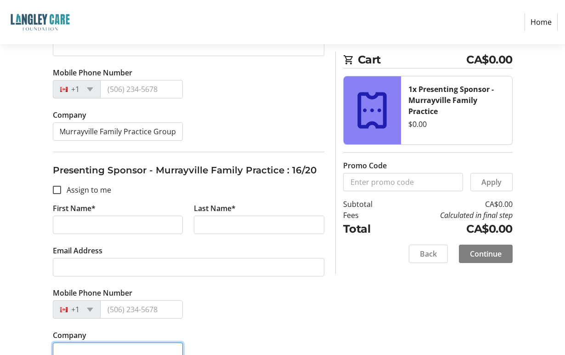
click at [73, 346] on input "Company" at bounding box center [118, 351] width 131 height 18
paste input "Murrayville Family Practice Group"
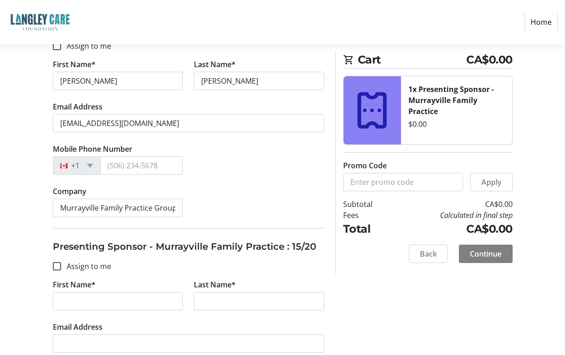
scroll to position [3043, 0]
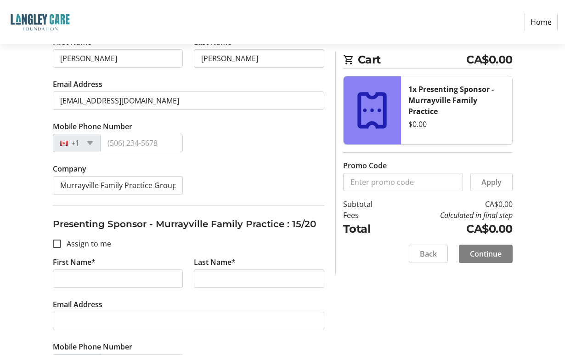
type input "Murrayville Family Practice Group"
click at [115, 277] on input "First Name*" at bounding box center [118, 278] width 131 height 18
type input "[PERSON_NAME]"
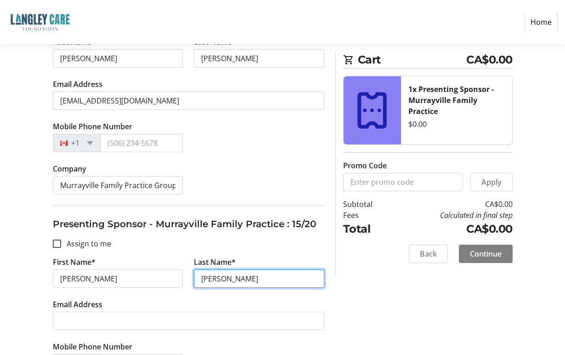
type input "[PERSON_NAME]"
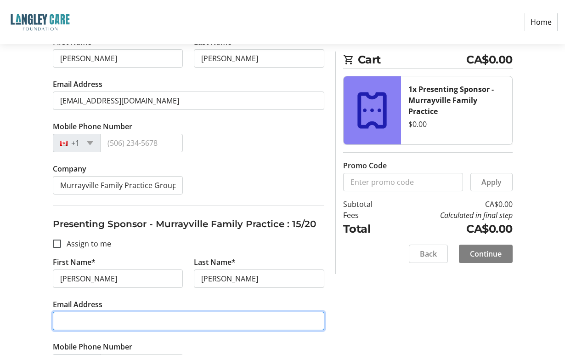
click at [203, 325] on input "Email Address" at bounding box center [189, 321] width 272 height 18
drag, startPoint x: 96, startPoint y: 322, endPoint x: 102, endPoint y: 318, distance: 7.3
click at [97, 322] on input "Email Address" at bounding box center [189, 321] width 272 height 18
paste input "[PERSON_NAME] & [PERSON_NAME] <[EMAIL_ADDRESS][DOMAIN_NAME]>"
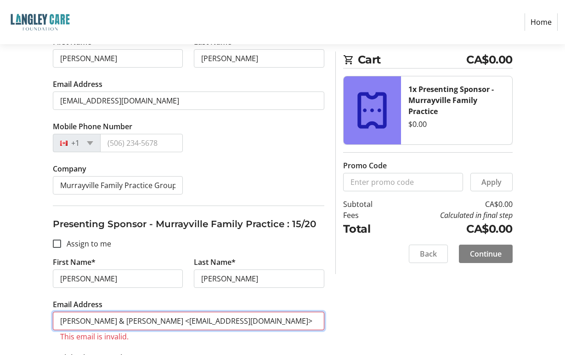
drag, startPoint x: 137, startPoint y: 320, endPoint x: 57, endPoint y: 317, distance: 80.9
click at [58, 318] on input "[PERSON_NAME] & [PERSON_NAME] <[EMAIL_ADDRESS][DOMAIN_NAME]>" at bounding box center [189, 321] width 272 height 18
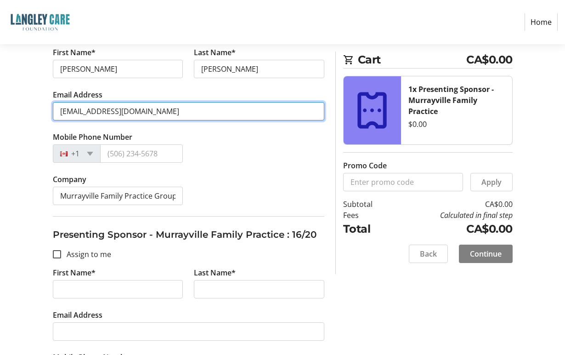
scroll to position [3227, 0]
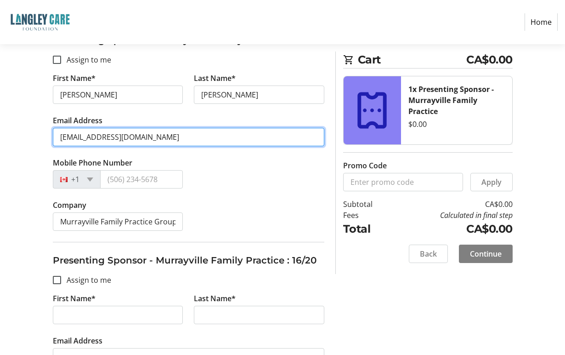
type input "[EMAIL_ADDRESS][DOMAIN_NAME]"
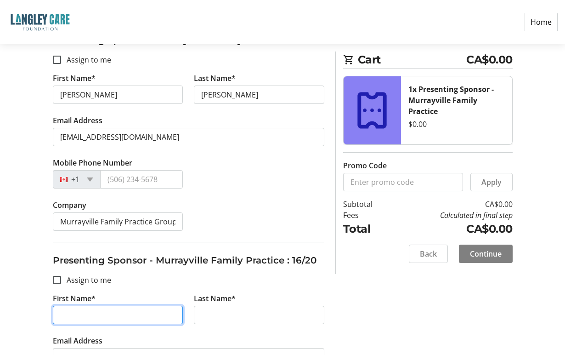
click at [131, 314] on input "First Name*" at bounding box center [118, 315] width 131 height 18
type input "Crystal"
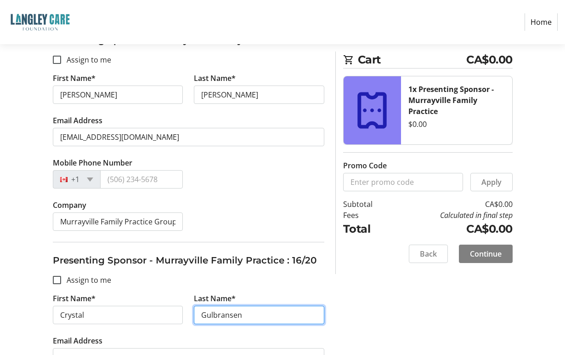
type input "Gulbransen"
click at [277, 316] on input "Gulbransen" at bounding box center [259, 315] width 131 height 18
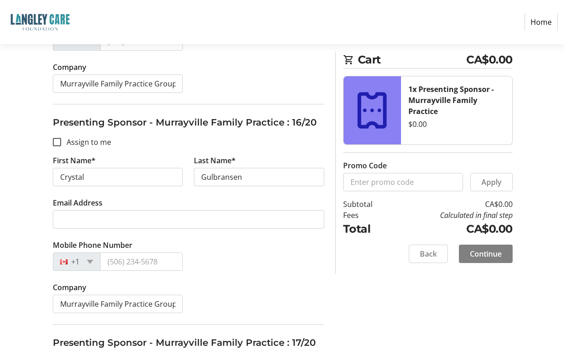
click at [99, 209] on tr-form-field "Email Address" at bounding box center [189, 218] width 272 height 42
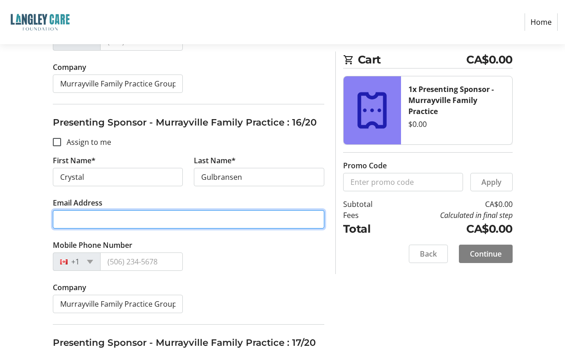
click at [142, 224] on input "Email Address" at bounding box center [189, 219] width 272 height 18
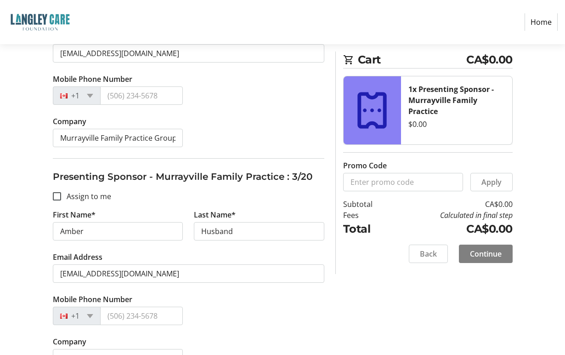
scroll to position [0, 0]
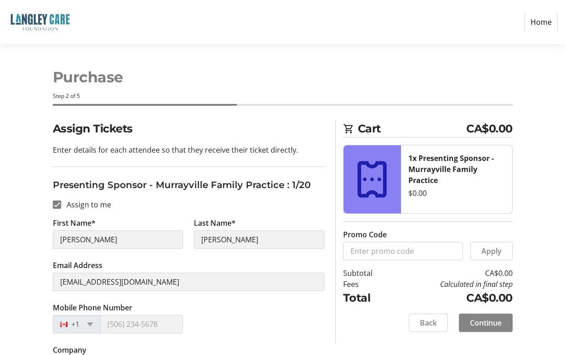
type input "[EMAIL_ADDRESS][DOMAIN_NAME]"
click at [480, 323] on span "Continue" at bounding box center [486, 322] width 32 height 11
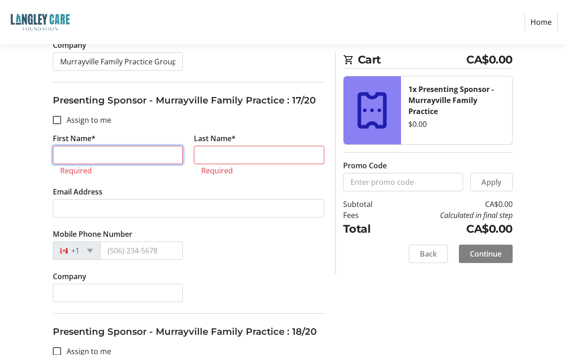
scroll to position [3497, 0]
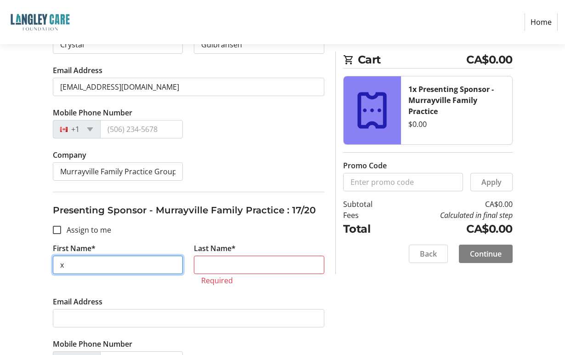
type input "x"
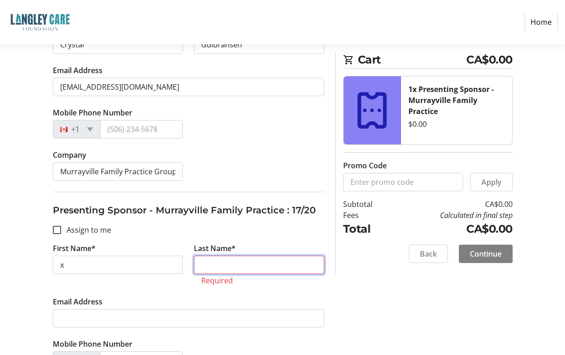
click at [251, 266] on input "Last Name*" at bounding box center [259, 265] width 131 height 18
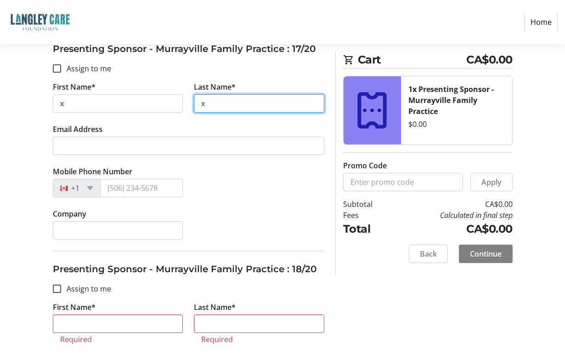
scroll to position [3681, 0]
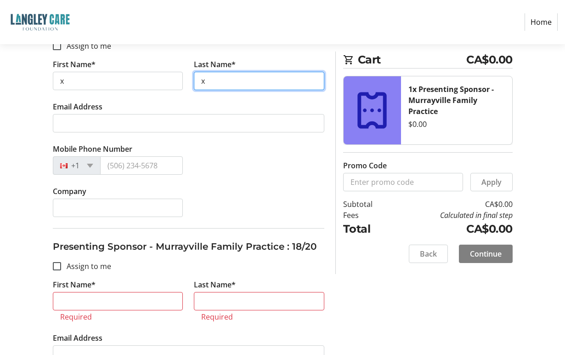
type input "x"
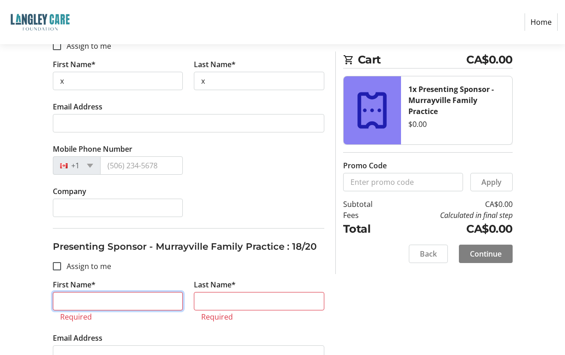
click at [113, 295] on input "First Name*" at bounding box center [118, 301] width 131 height 18
type input "x"
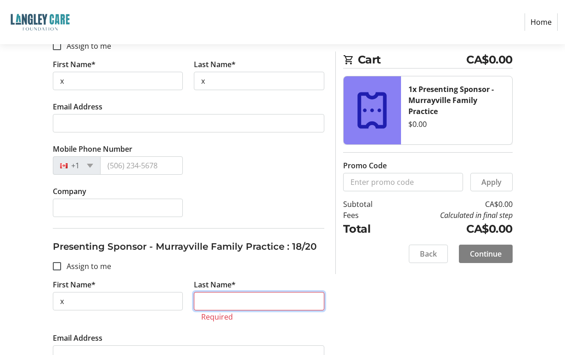
click at [205, 302] on input "Last Name*" at bounding box center [259, 301] width 131 height 18
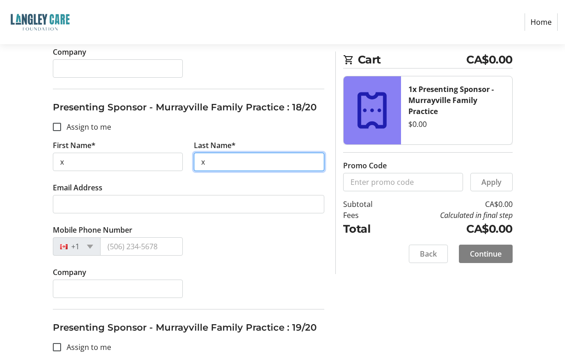
scroll to position [3865, 0]
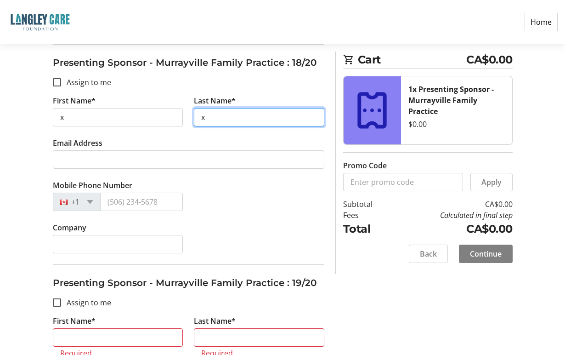
type input "x"
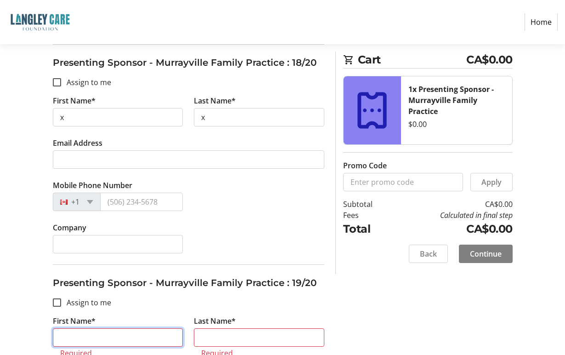
click at [92, 334] on input "First Name*" at bounding box center [118, 337] width 131 height 18
type input "x"
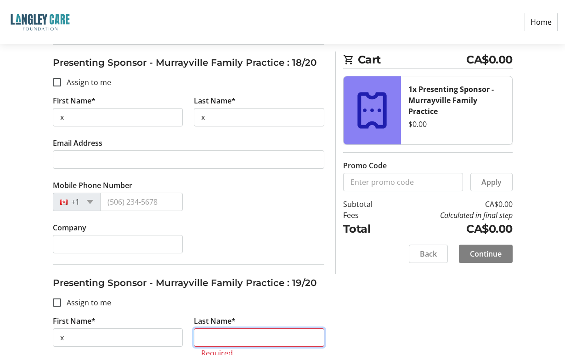
click at [208, 338] on input "Last Name*" at bounding box center [259, 337] width 131 height 18
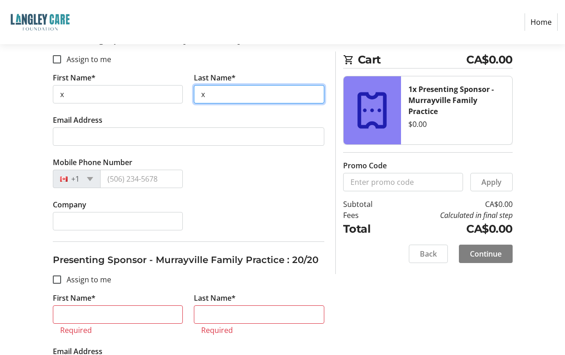
scroll to position [4141, 0]
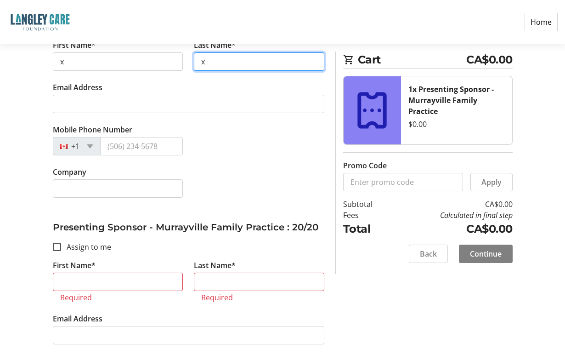
type input "x"
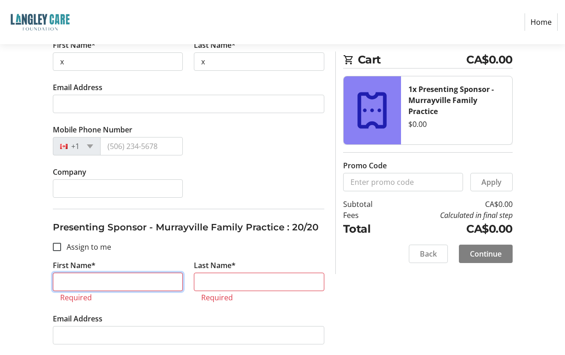
drag, startPoint x: 127, startPoint y: 285, endPoint x: 137, endPoint y: 282, distance: 10.6
click at [127, 285] on input "First Name*" at bounding box center [118, 282] width 131 height 18
type input "x"
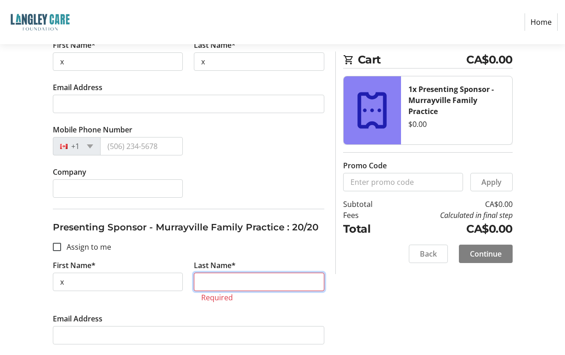
click at [229, 288] on input "Last Name*" at bounding box center [259, 282] width 131 height 18
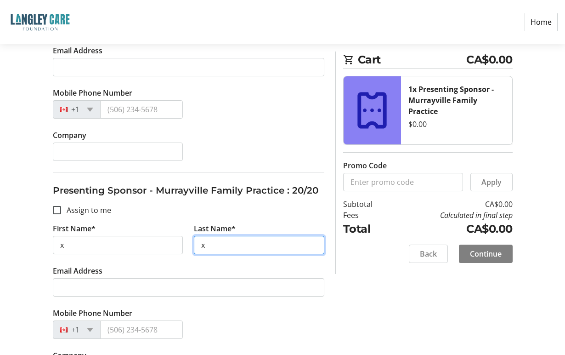
scroll to position [4215, 0]
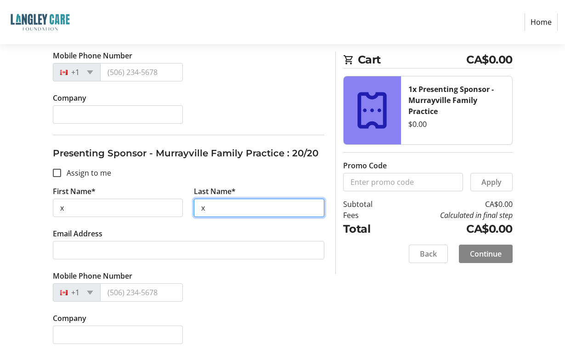
type input "x"
click at [492, 255] on span "Continue" at bounding box center [486, 253] width 32 height 11
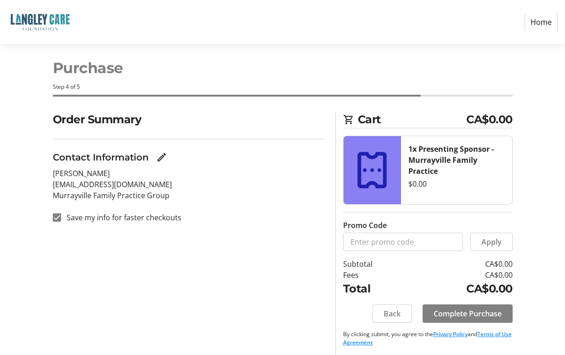
scroll to position [12, 0]
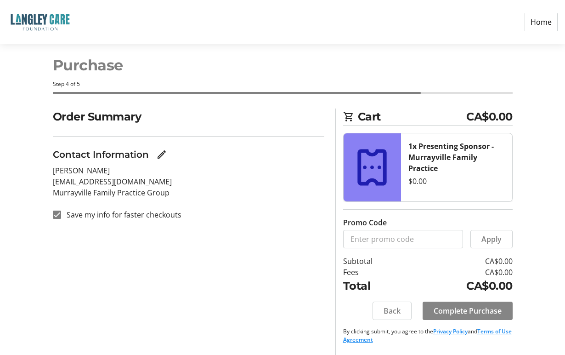
click at [468, 312] on span "Complete Purchase" at bounding box center [468, 310] width 68 height 11
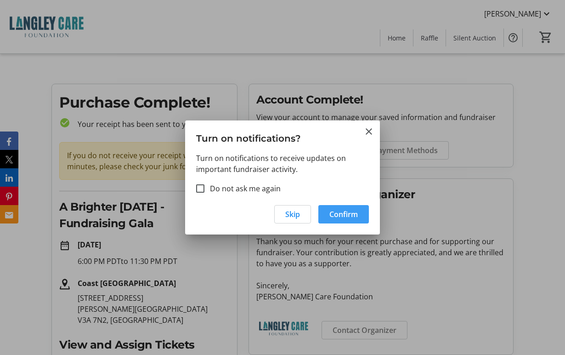
click at [336, 215] on span "Confirm" at bounding box center [344, 214] width 28 height 11
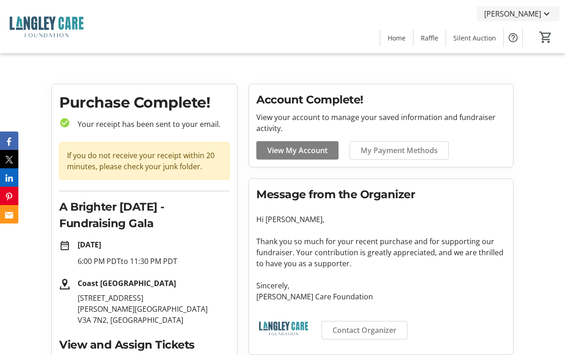
click at [545, 11] on mat-icon at bounding box center [546, 13] width 11 height 11
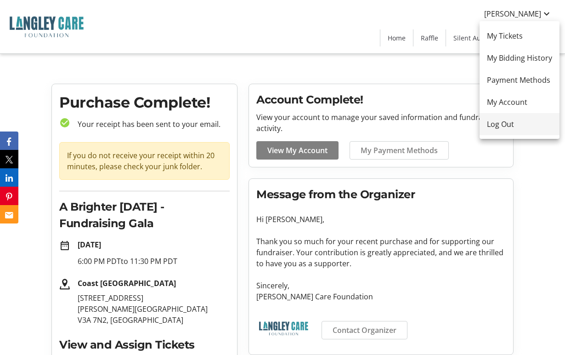
click at [510, 122] on span "Log Out" at bounding box center [519, 124] width 65 height 11
